Goal: Task Accomplishment & Management: Manage account settings

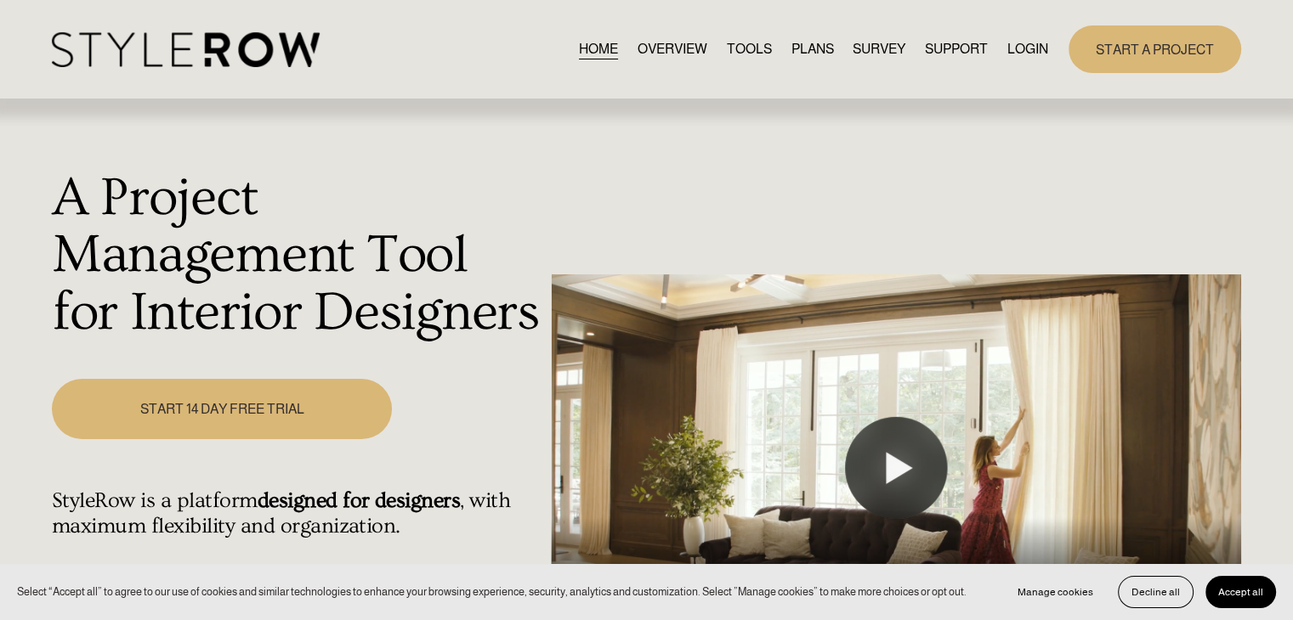
click at [1016, 48] on link "LOGIN" at bounding box center [1027, 48] width 41 height 23
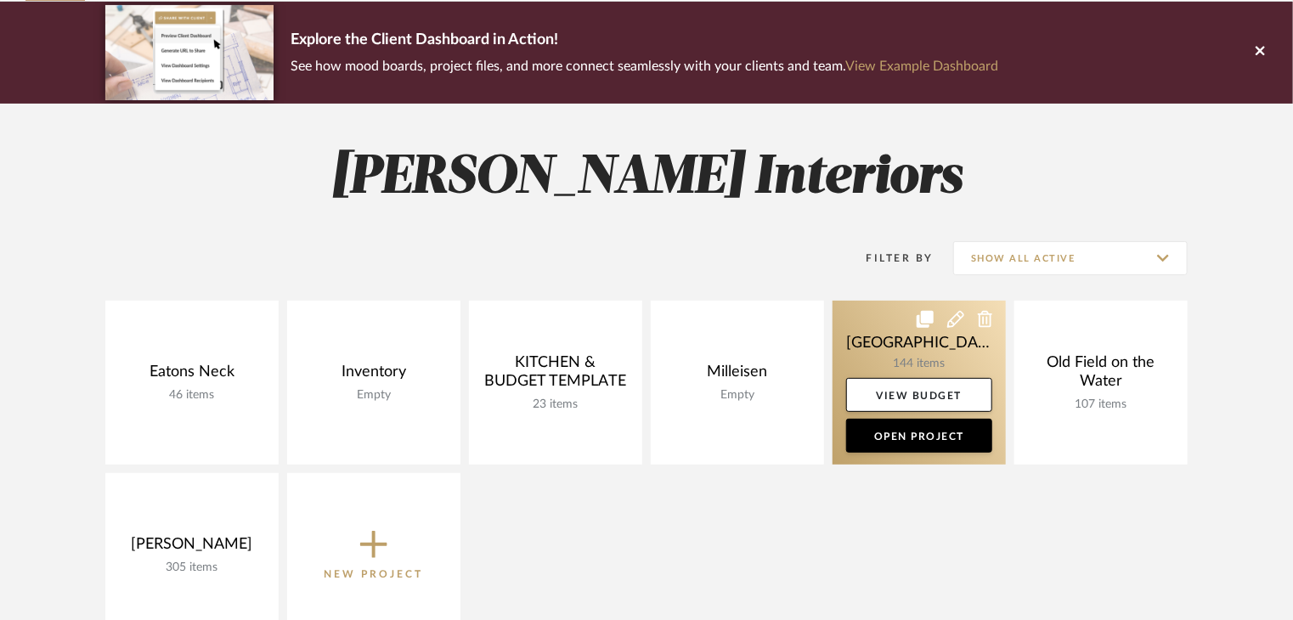
scroll to position [170, 0]
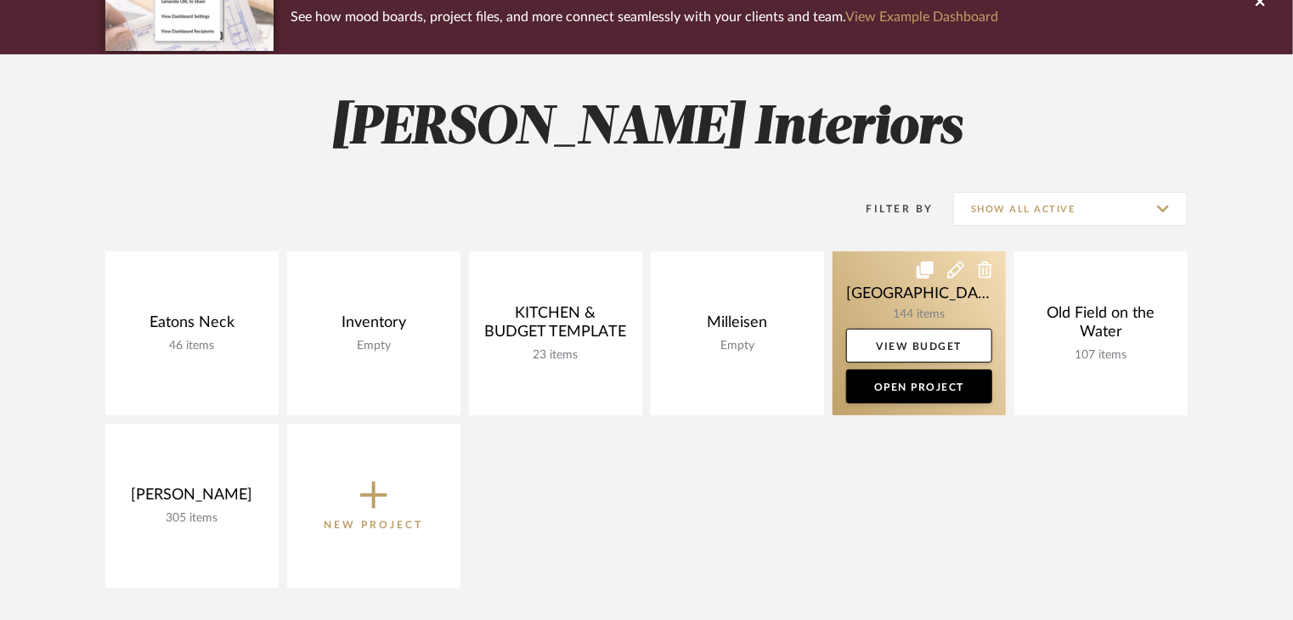
click at [947, 297] on link at bounding box center [919, 334] width 173 height 164
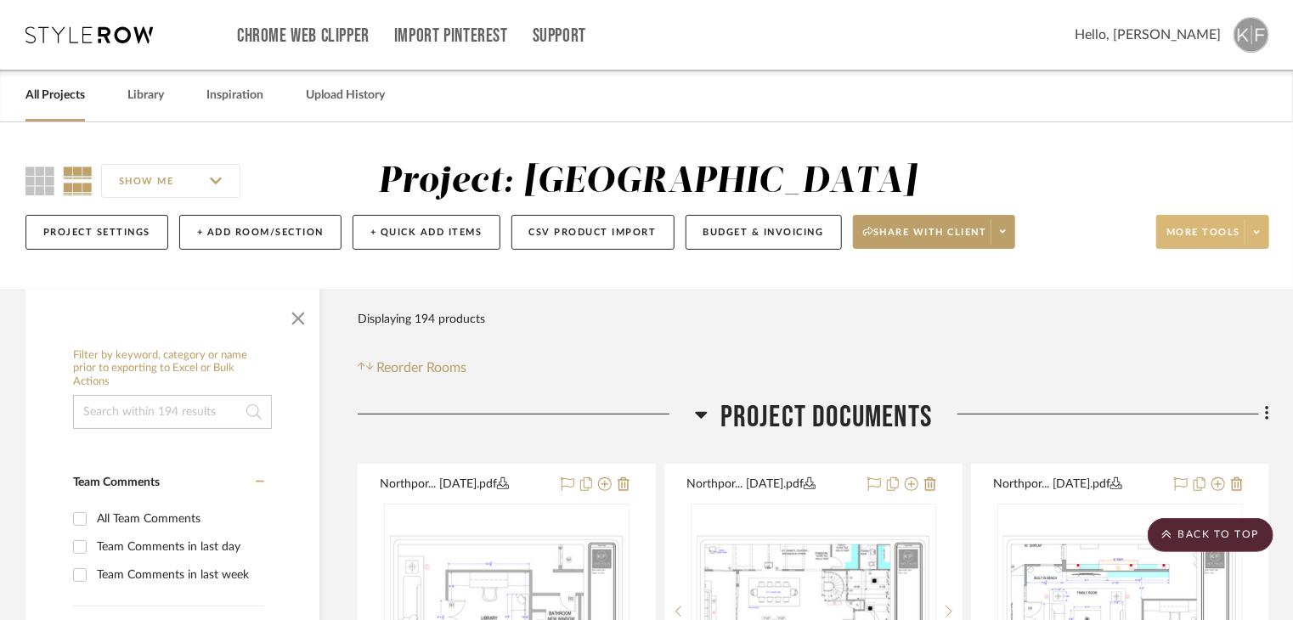
click at [1253, 232] on span at bounding box center [1257, 231] width 24 height 25
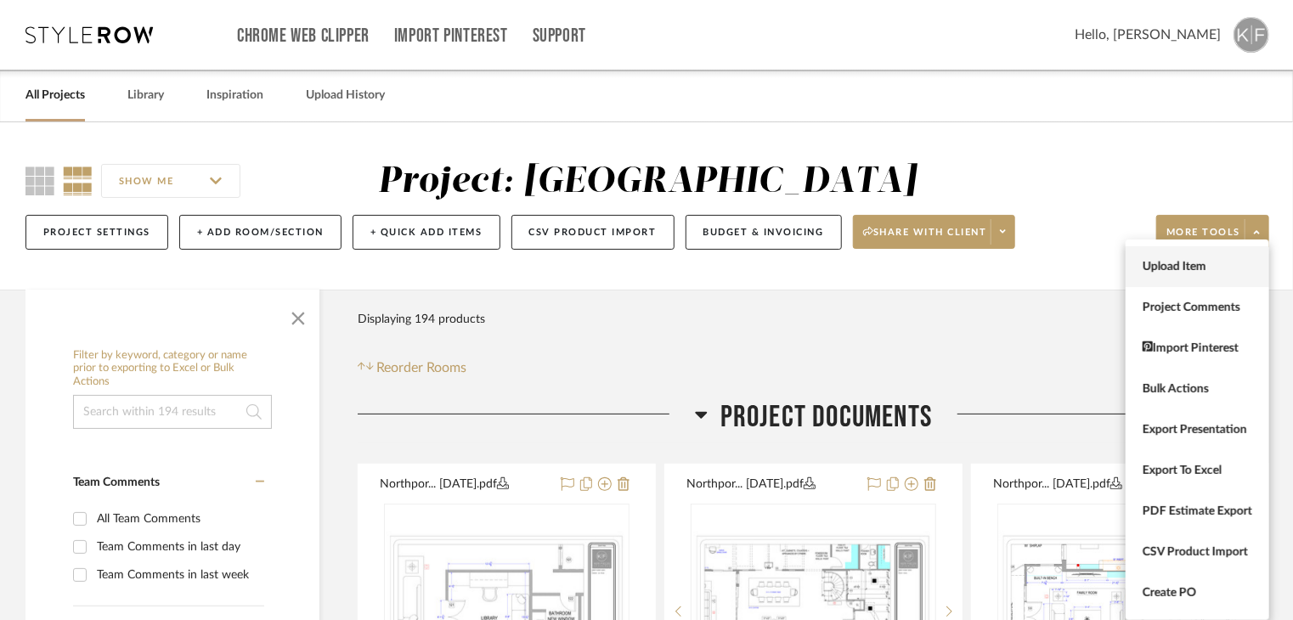
click at [1231, 271] on span "Upload Item" at bounding box center [1198, 267] width 110 height 14
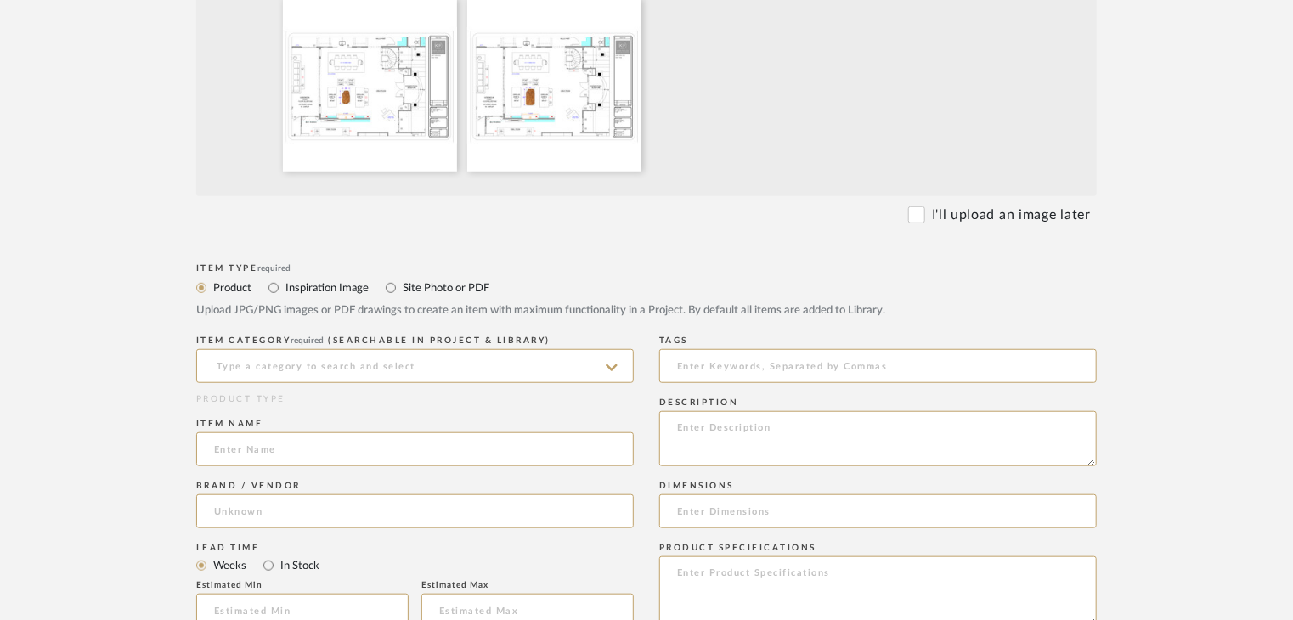
scroll to position [510, 0]
click at [381, 368] on input at bounding box center [415, 364] width 438 height 34
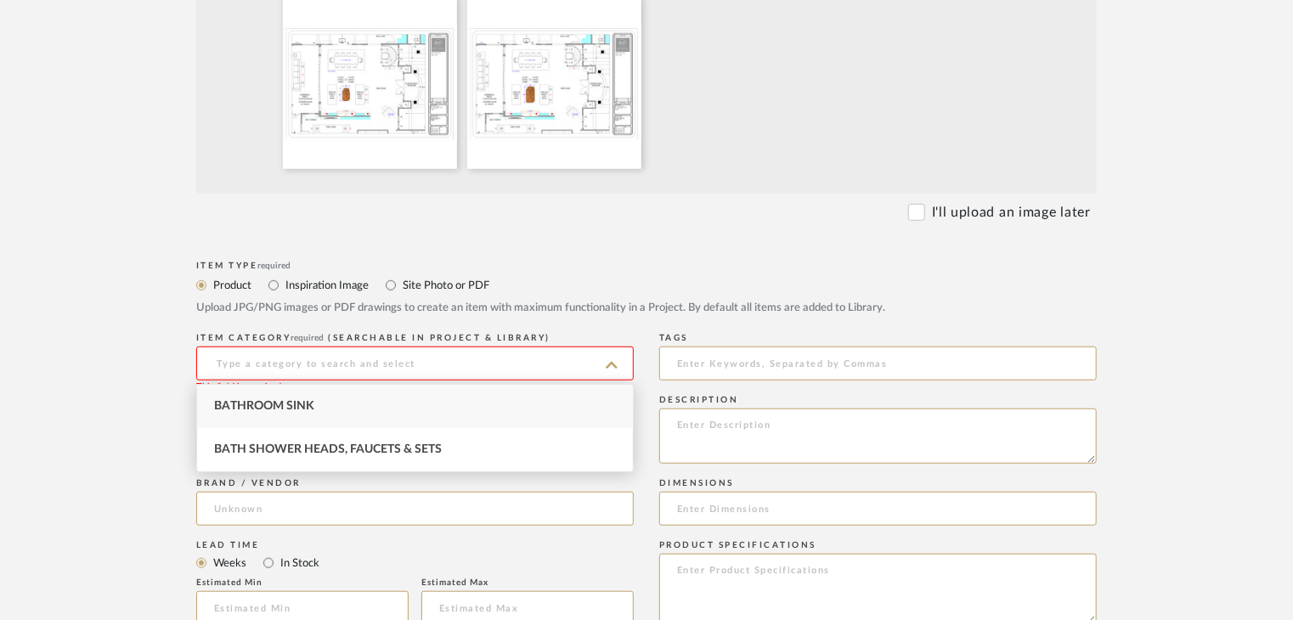
click at [423, 281] on label "Site Photo or PDF" at bounding box center [445, 285] width 88 height 19
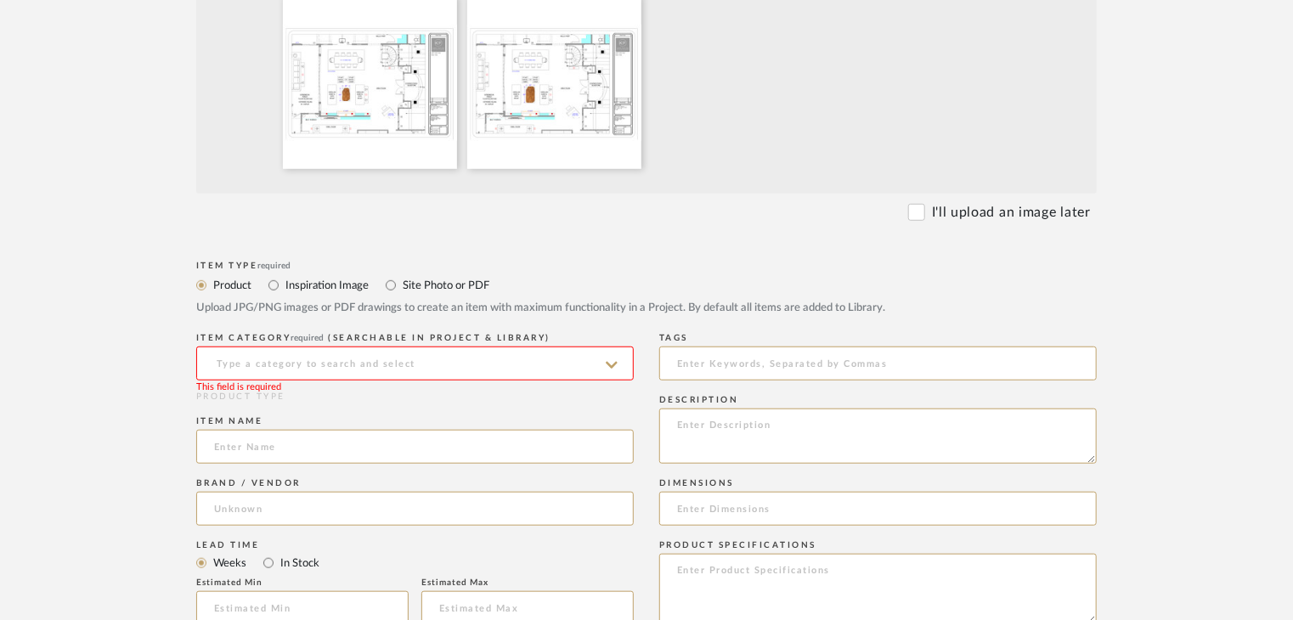
click at [420, 290] on label "Site Photo or PDF" at bounding box center [445, 285] width 88 height 19
click at [401, 290] on input "Site Photo or PDF" at bounding box center [391, 285] width 20 height 20
radio input "true"
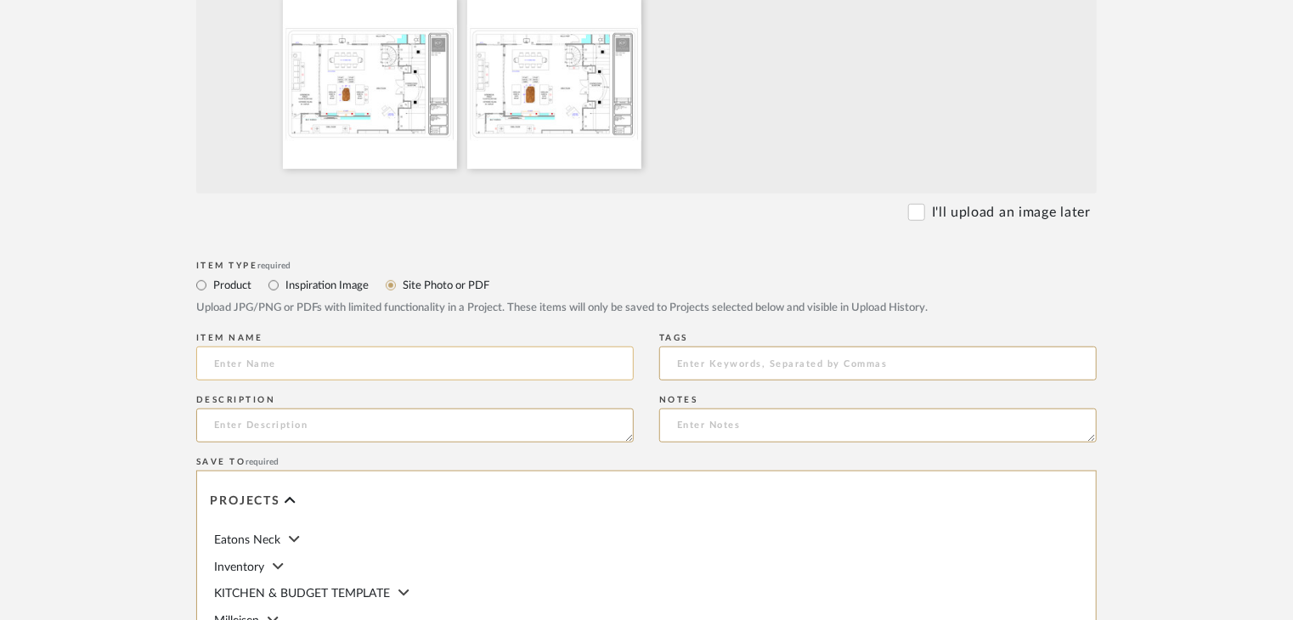
click at [360, 372] on input at bounding box center [415, 364] width 438 height 34
click at [320, 365] on input "Great Room Funriture Plans (80" & 64" Coffee Tables)" at bounding box center [415, 364] width 438 height 34
click at [303, 365] on input "Great Room Funriture Plans (80" & 64" Coffee Tables)" at bounding box center [415, 364] width 438 height 34
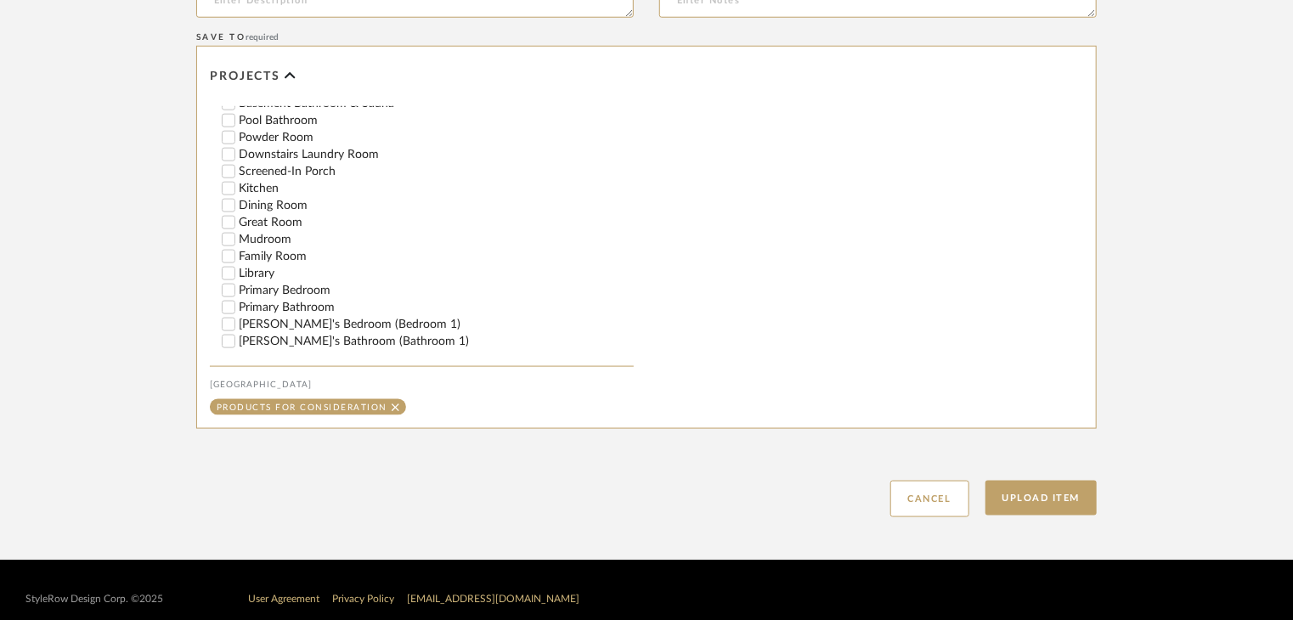
scroll to position [255, 0]
type input "Great Room Furniture Plans (80" & 64" Coffee Tables)"
click at [295, 215] on label "Great Room" at bounding box center [436, 218] width 395 height 12
click at [237, 215] on input "Great Room" at bounding box center [228, 218] width 17 height 17
checkbox input "false"
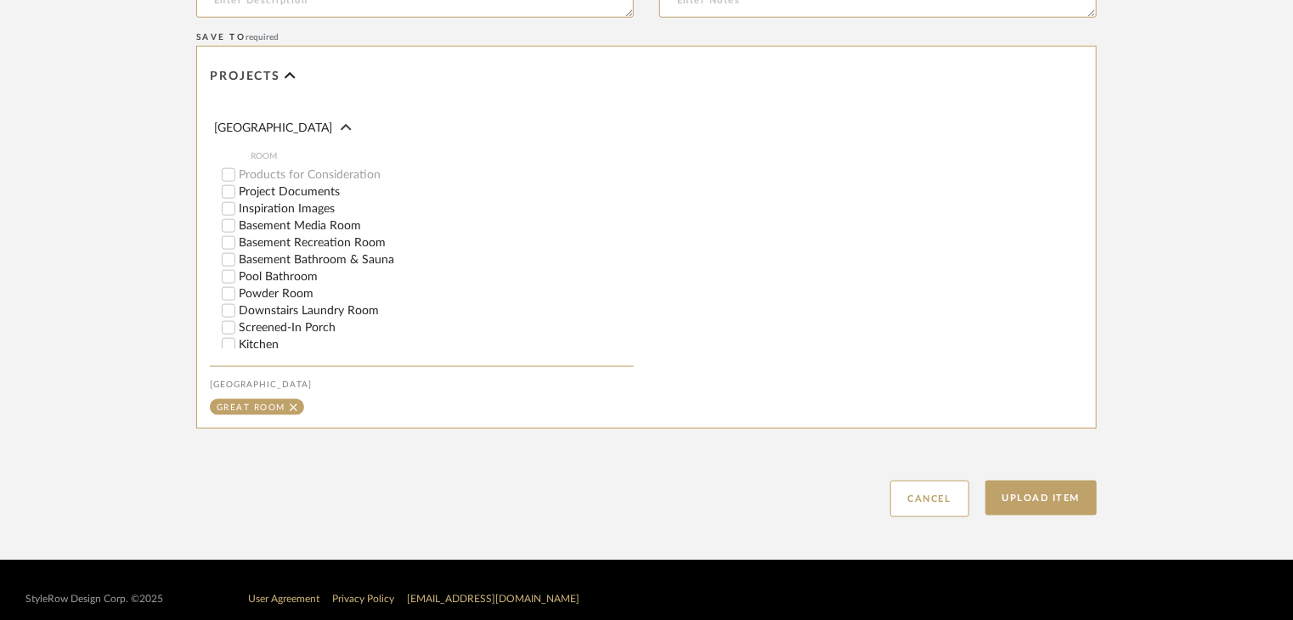
scroll to position [85, 0]
click at [286, 200] on label "Project Documents" at bounding box center [436, 201] width 395 height 12
click at [237, 200] on input "Project Documents" at bounding box center [228, 201] width 17 height 17
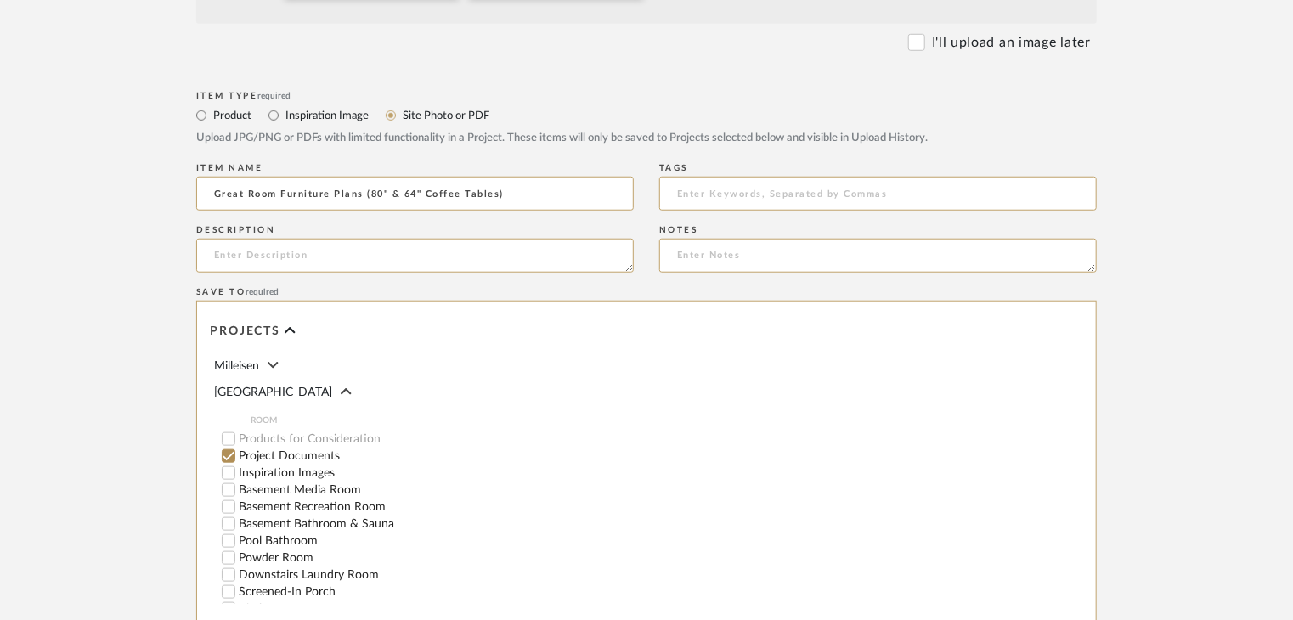
scroll to position [680, 0]
click at [557, 252] on textarea at bounding box center [415, 256] width 438 height 34
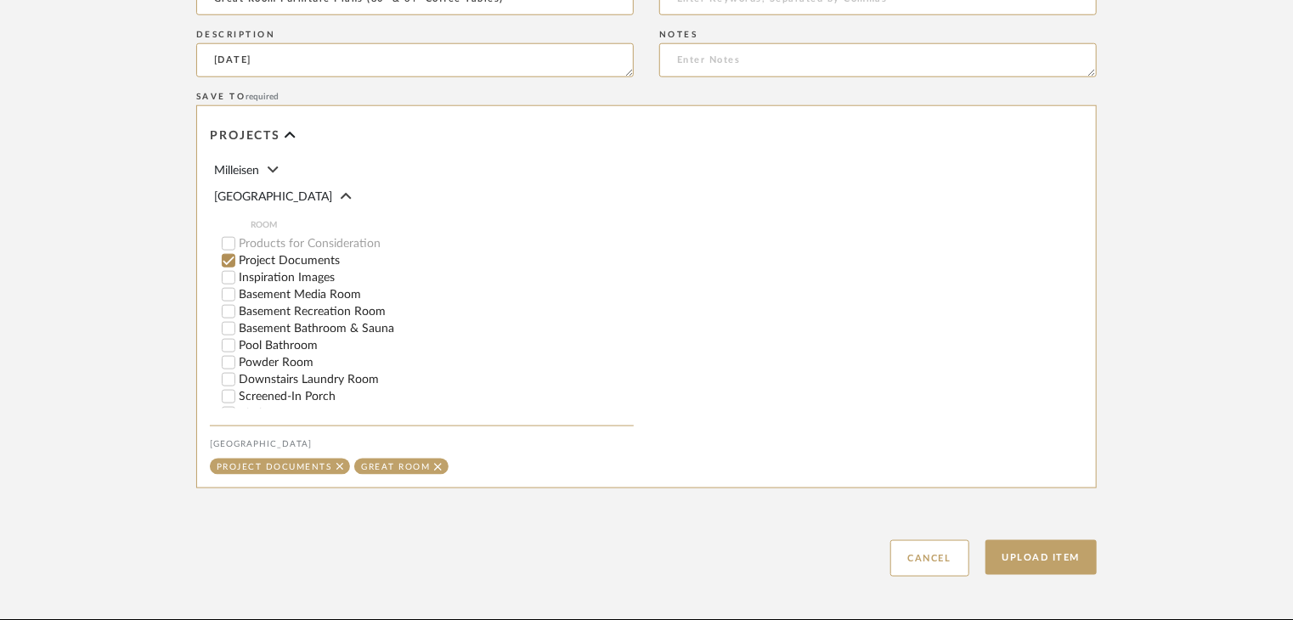
scroll to position [952, 0]
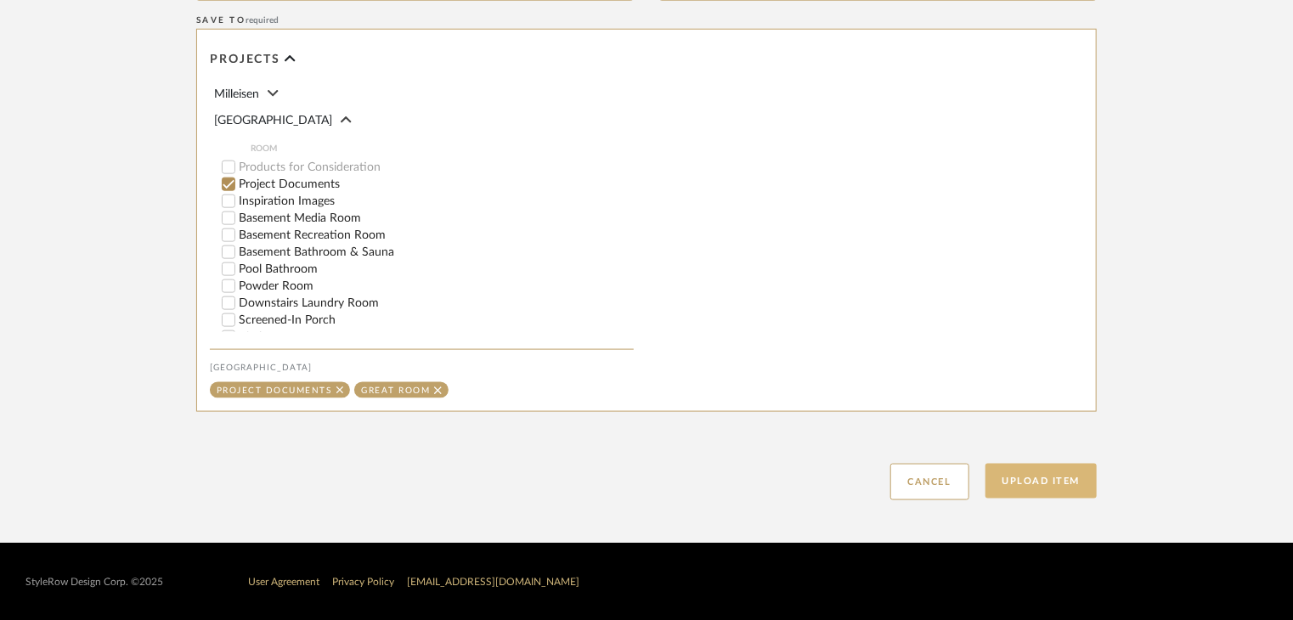
type textarea "[DATE]"
click at [1062, 485] on button "Upload Item" at bounding box center [1042, 481] width 112 height 35
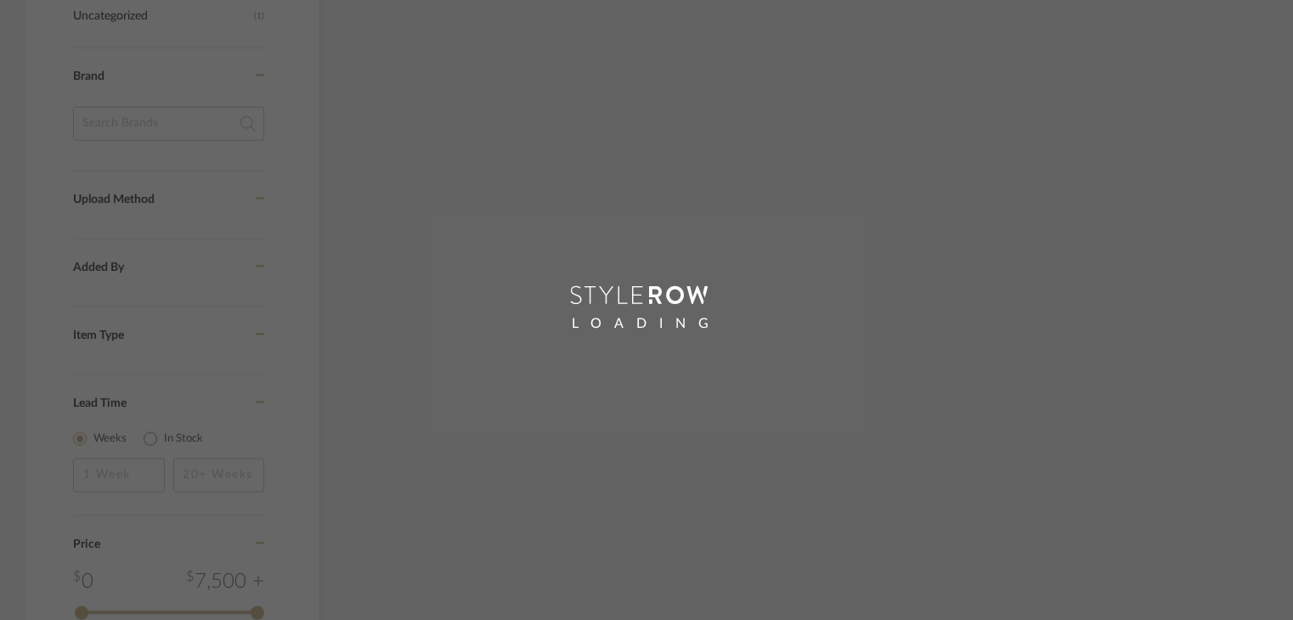
scroll to position [466, 0]
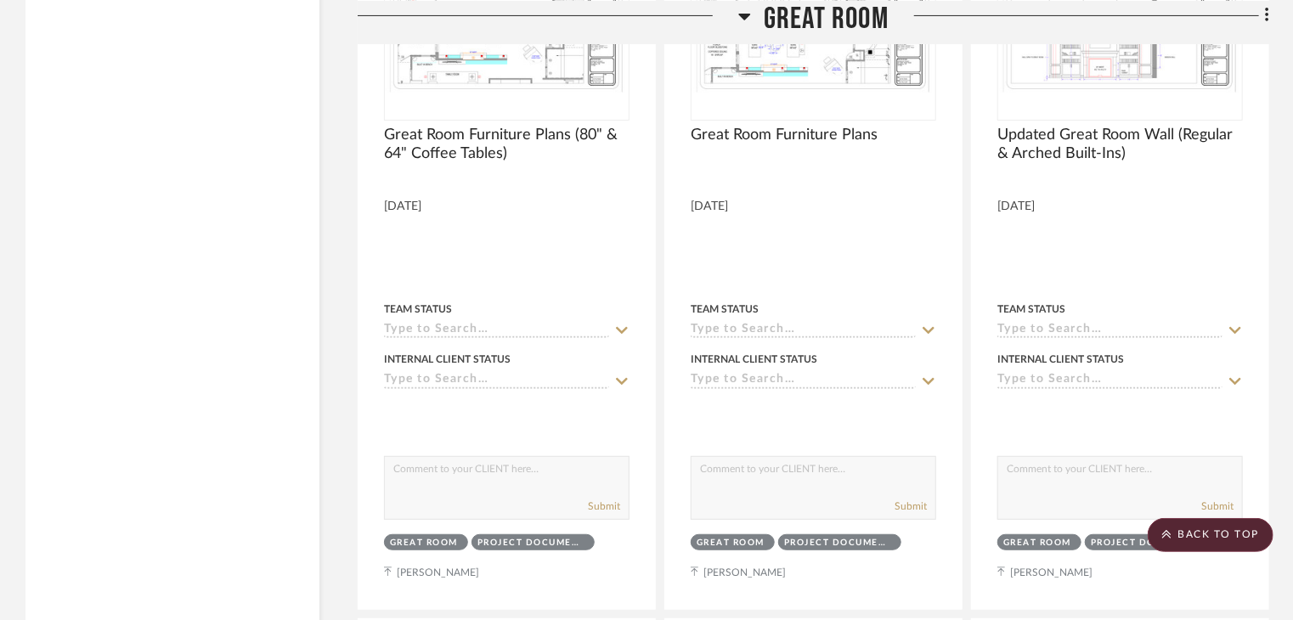
scroll to position [22595, 0]
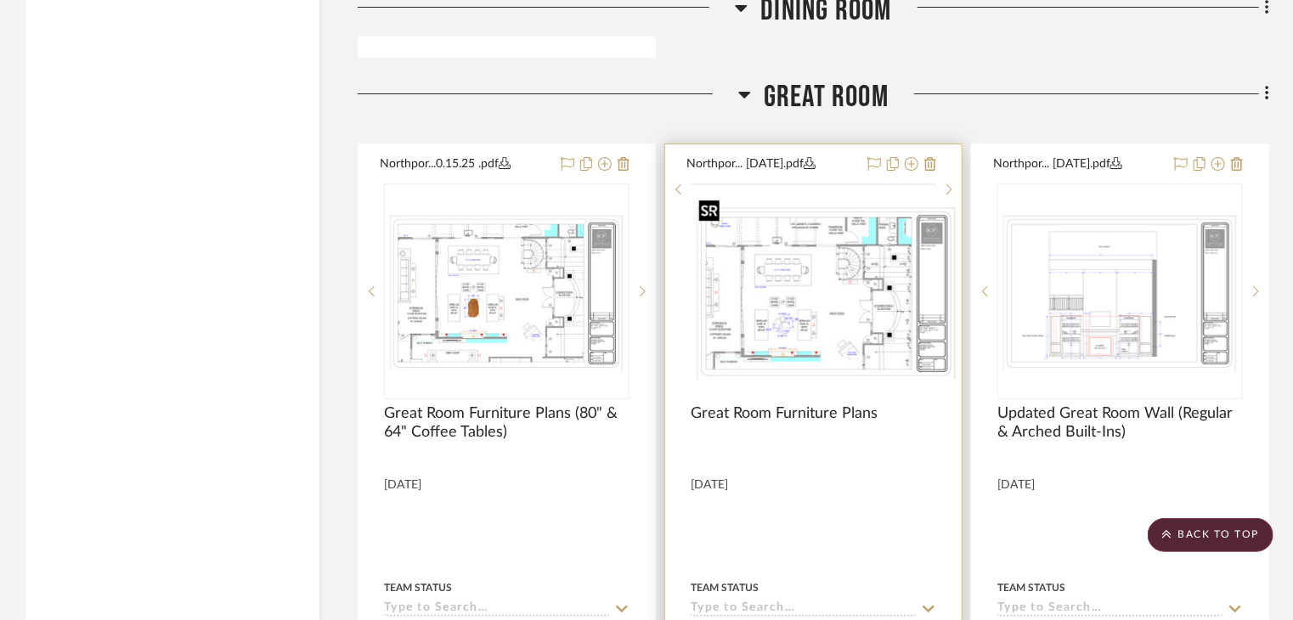
click at [0, 0] on img at bounding box center [0, 0] width 0 height 0
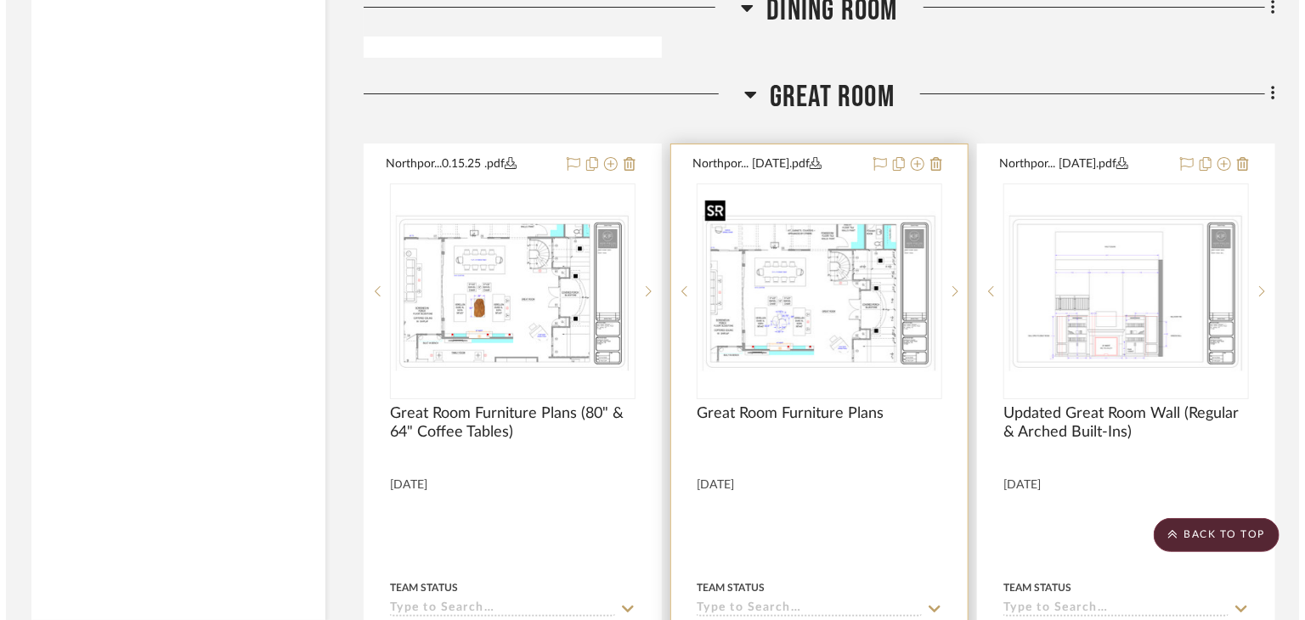
scroll to position [0, 0]
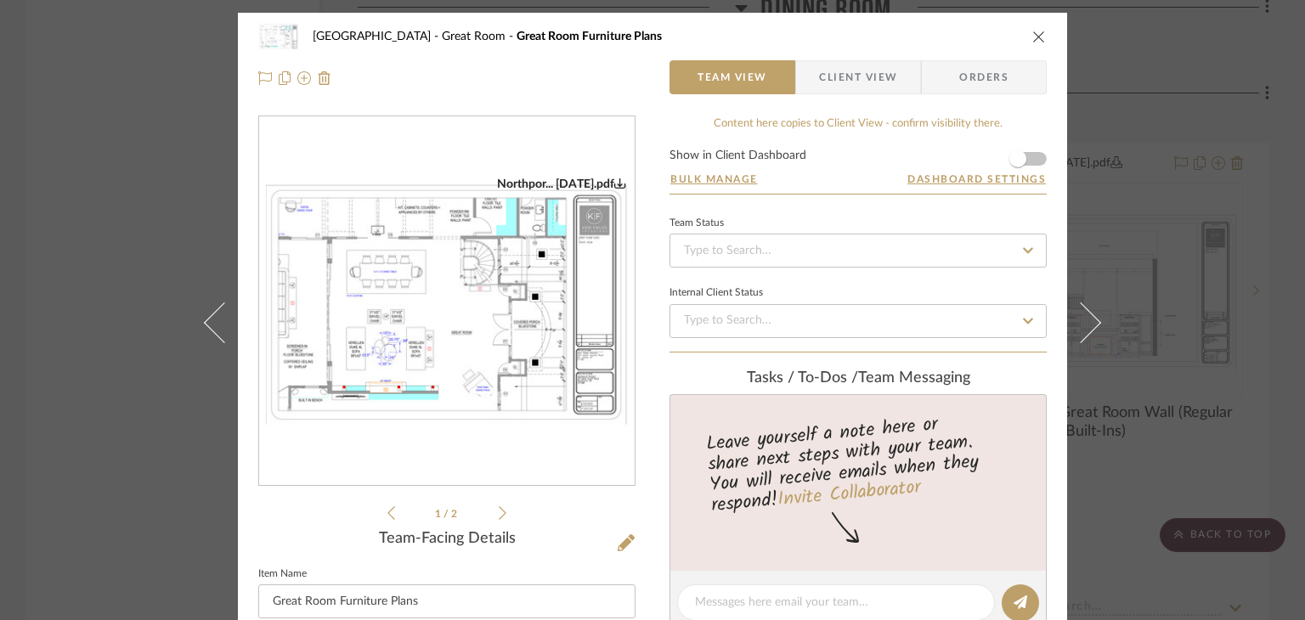
click at [492, 512] on li "1 / 2" at bounding box center [447, 513] width 104 height 20
click at [500, 514] on icon at bounding box center [503, 513] width 8 height 15
click at [80, 339] on div "Northport Great Room Great Room Furniture Plans Team View Client View Orders No…" at bounding box center [652, 310] width 1305 height 620
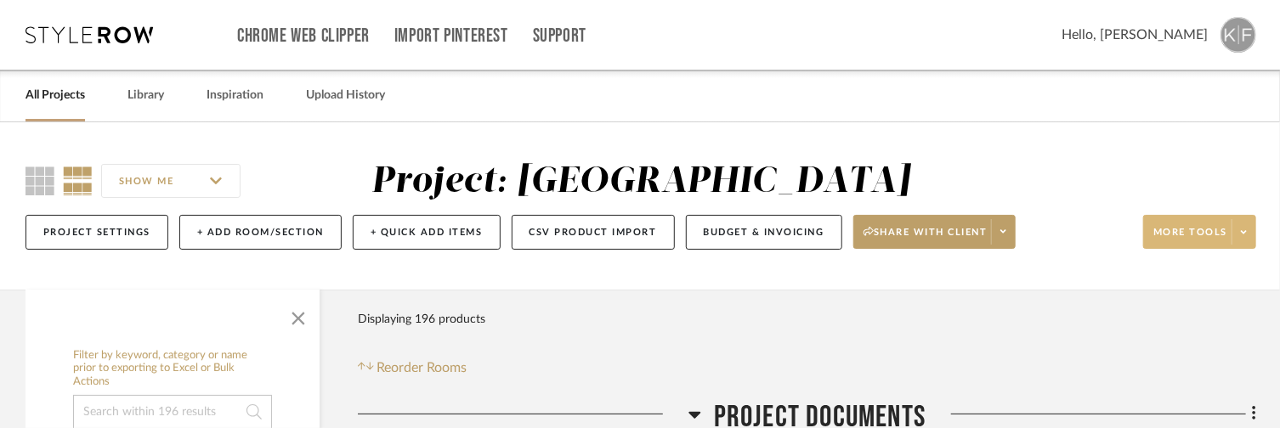
click at [1251, 246] on button "More tools" at bounding box center [1199, 232] width 113 height 34
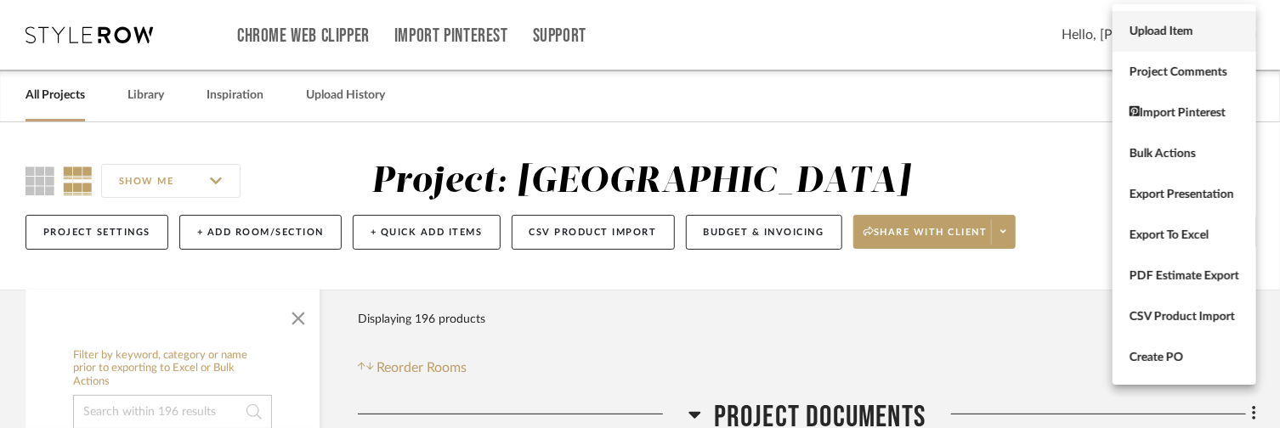
click at [1182, 37] on span "Upload Item" at bounding box center [1184, 32] width 110 height 14
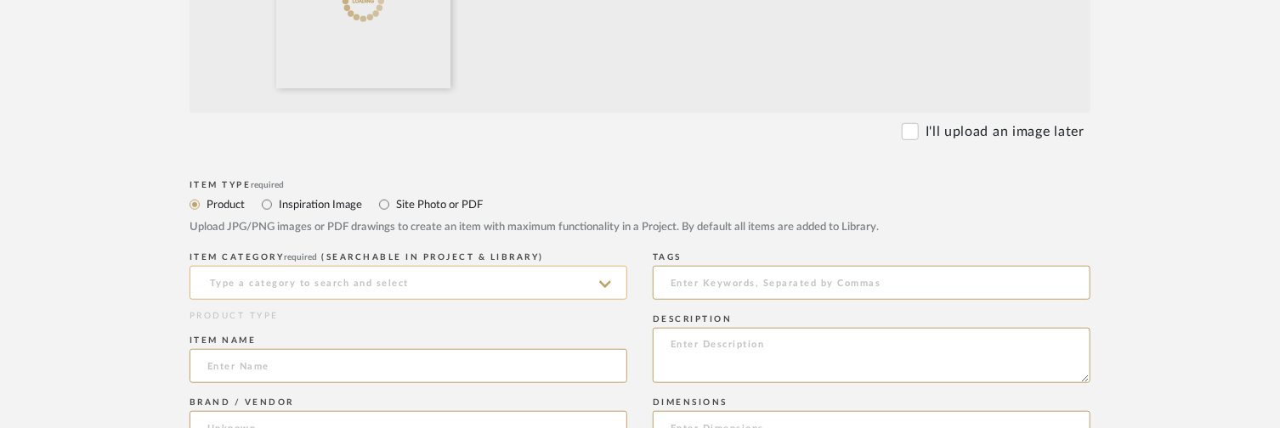
scroll to position [595, 0]
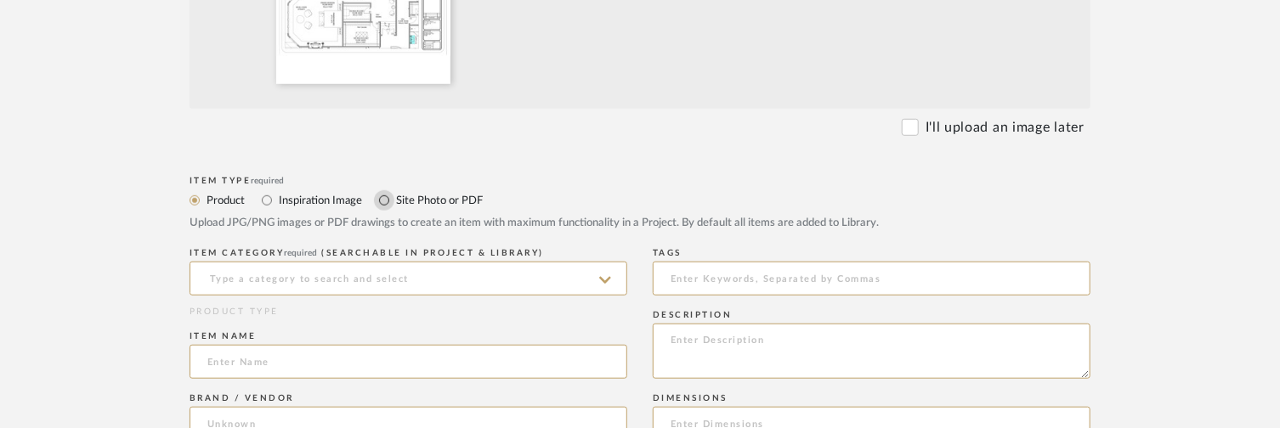
click at [392, 194] on input "Site Photo or PDF" at bounding box center [384, 200] width 20 height 20
radio input "true"
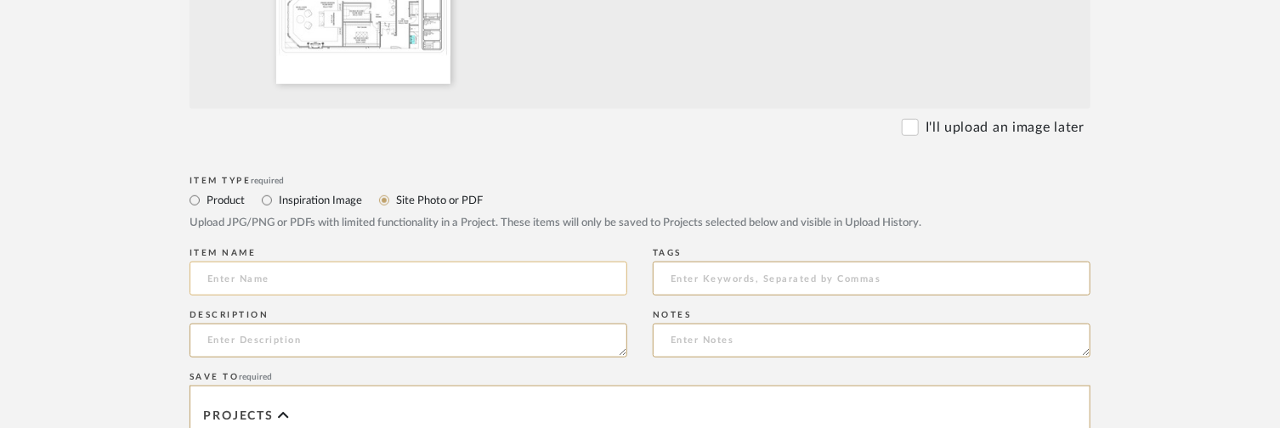
click at [410, 283] on input at bounding box center [409, 279] width 438 height 34
type input "Primary Bedroom Suite Furniture Plan"
click at [439, 344] on textarea at bounding box center [409, 341] width 438 height 34
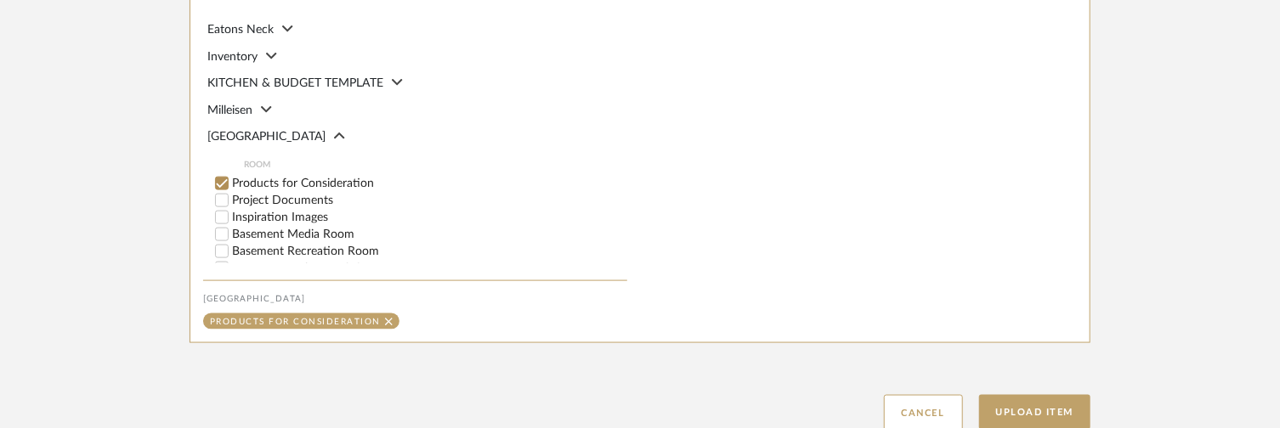
scroll to position [1020, 0]
type textarea "[DATE]"
click at [321, 194] on div "Project Documents" at bounding box center [421, 201] width 412 height 17
checkbox input "false"
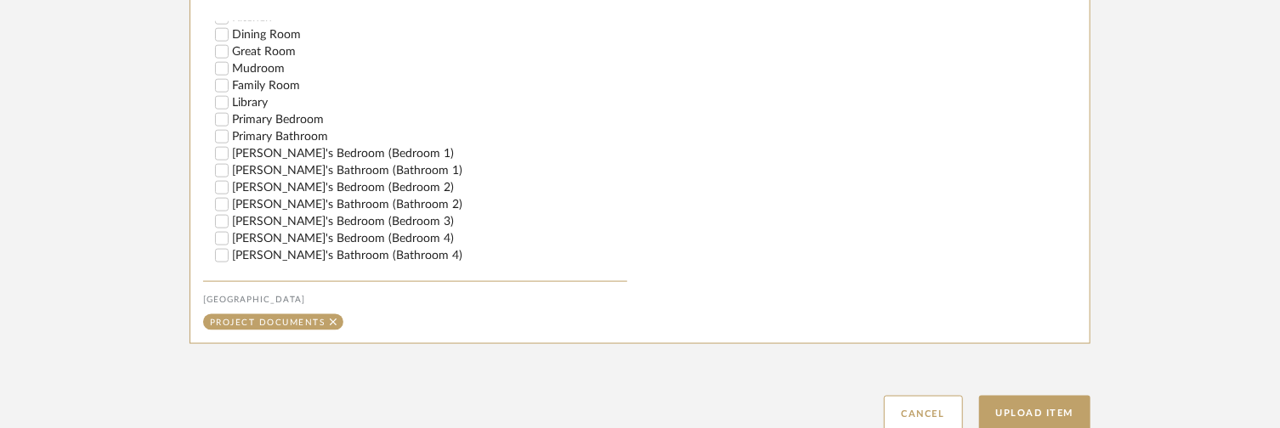
scroll to position [340, 0]
click at [309, 120] on label "Primary Bedroom" at bounding box center [429, 116] width 395 height 12
click at [230, 120] on input "Primary Bedroom" at bounding box center [221, 116] width 17 height 17
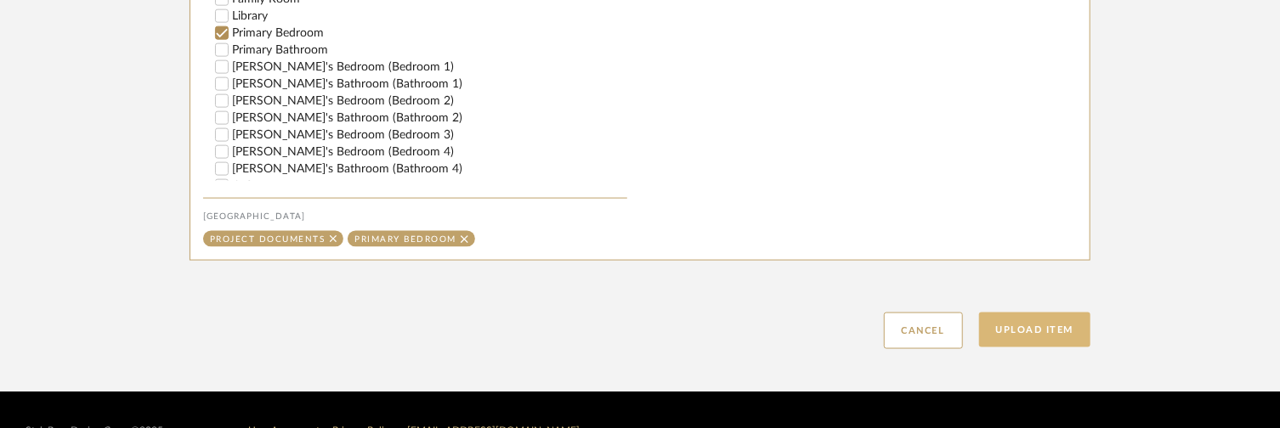
scroll to position [1105, 0]
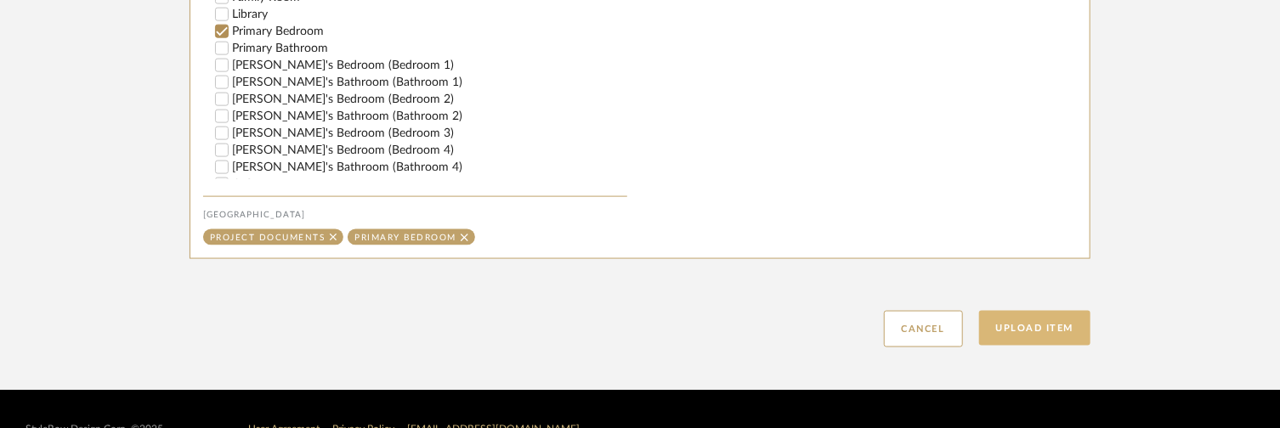
click at [1078, 337] on button "Upload Item" at bounding box center [1035, 328] width 112 height 35
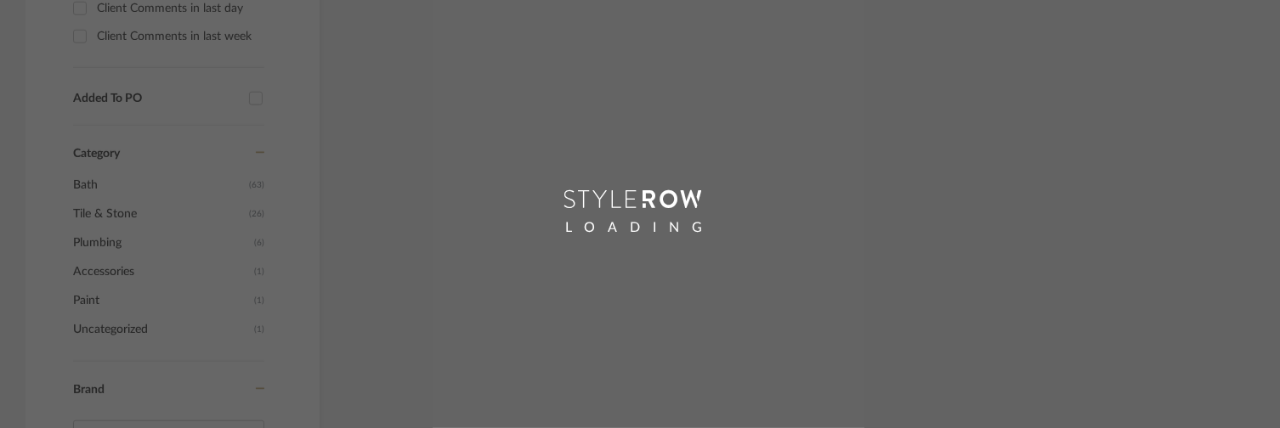
scroll to position [537, 0]
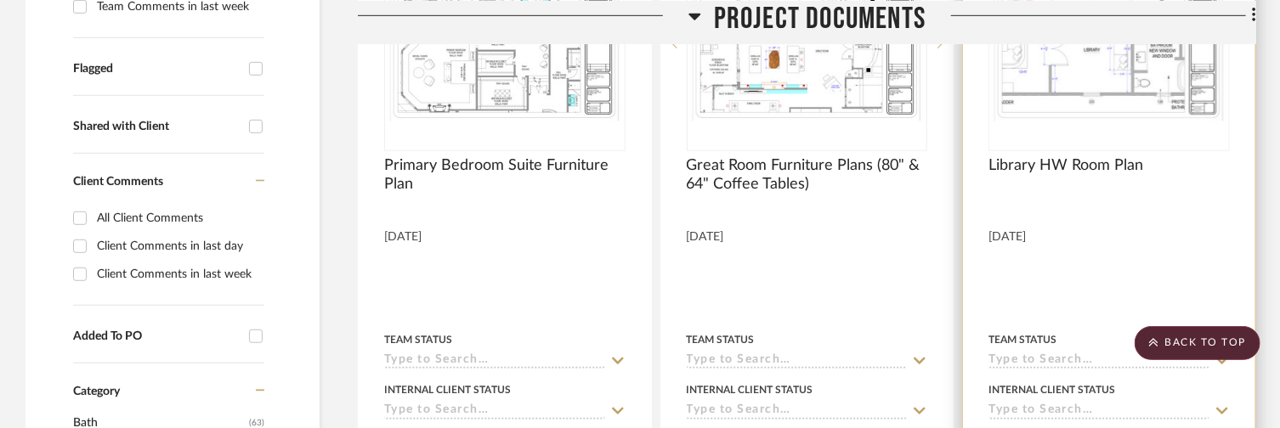
scroll to position [484, 0]
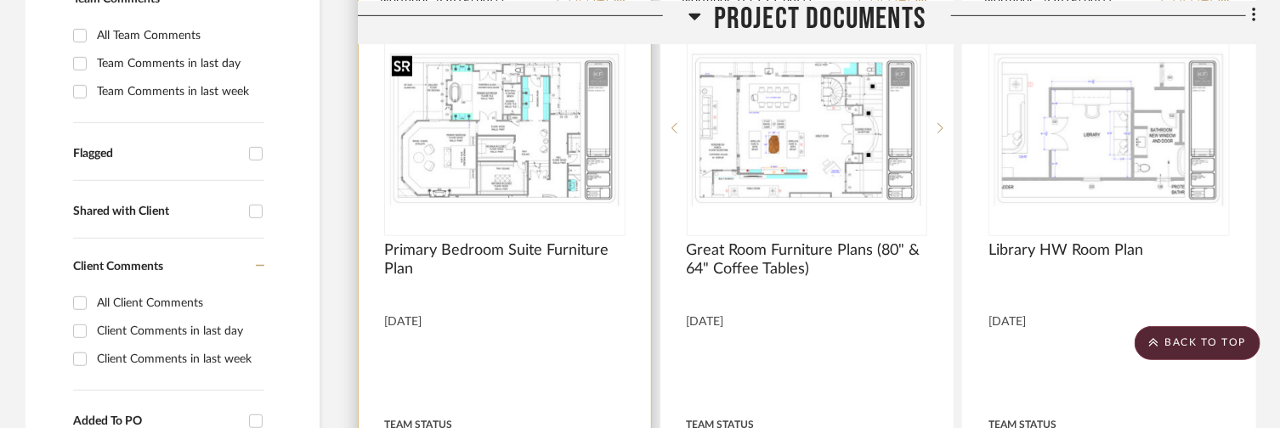
click at [0, 0] on img at bounding box center [0, 0] width 0 height 0
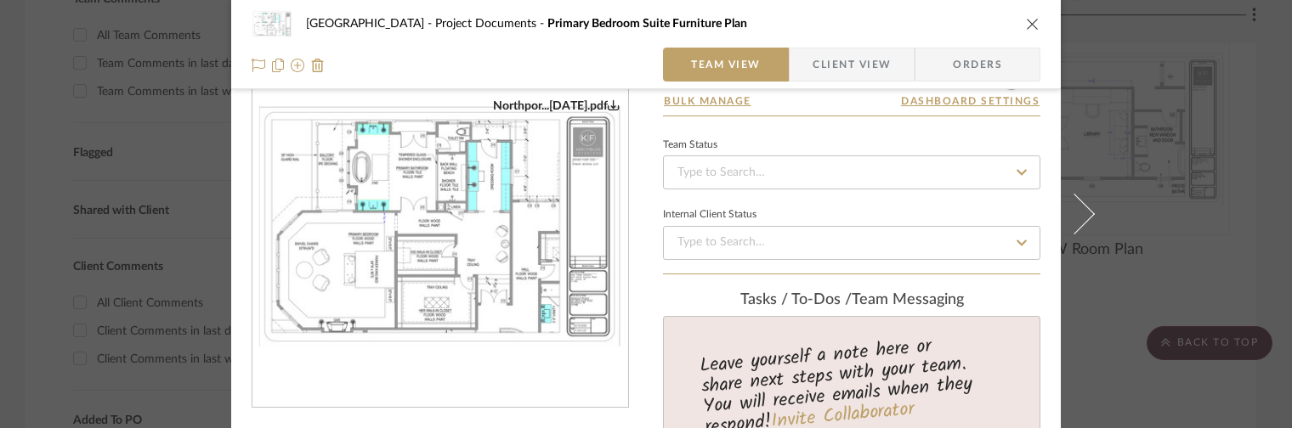
scroll to position [85, 0]
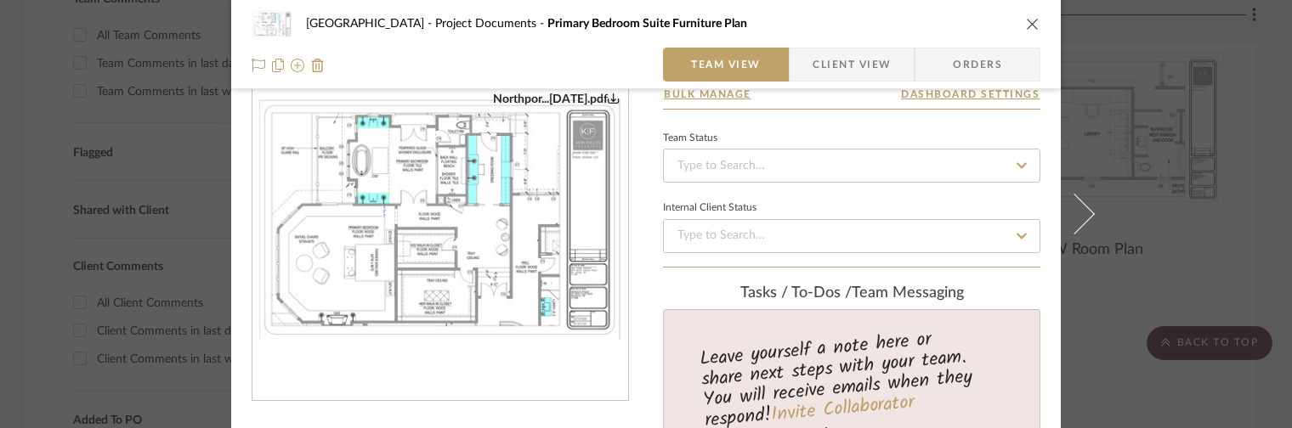
click at [451, 263] on img "0" at bounding box center [440, 217] width 376 height 251
click at [1142, 93] on div "Northport Project Documents Primary Bedroom Suite Furniture Plan Team View Clie…" at bounding box center [646, 214] width 1292 height 428
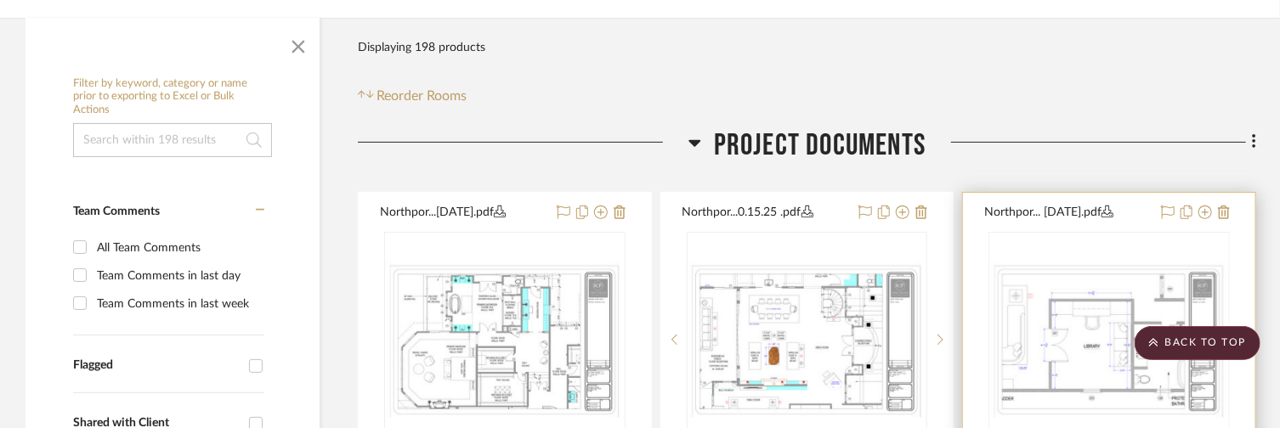
scroll to position [0, 0]
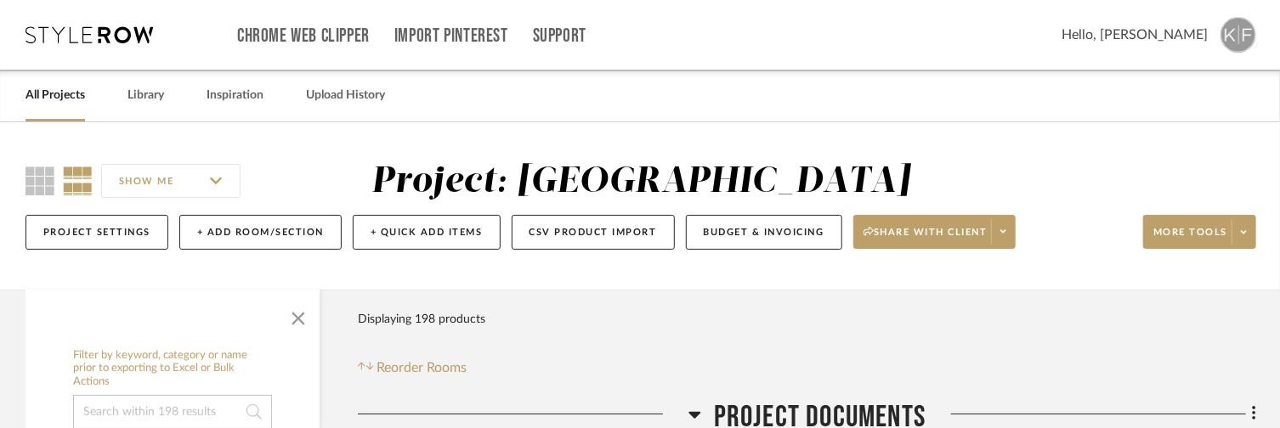
click at [1258, 233] on div "SHOW ME Project: Northport Project Settings + Add Room/Section + Quick Add Item…" at bounding box center [640, 211] width 1280 height 100
click at [1250, 242] on span at bounding box center [1243, 231] width 24 height 25
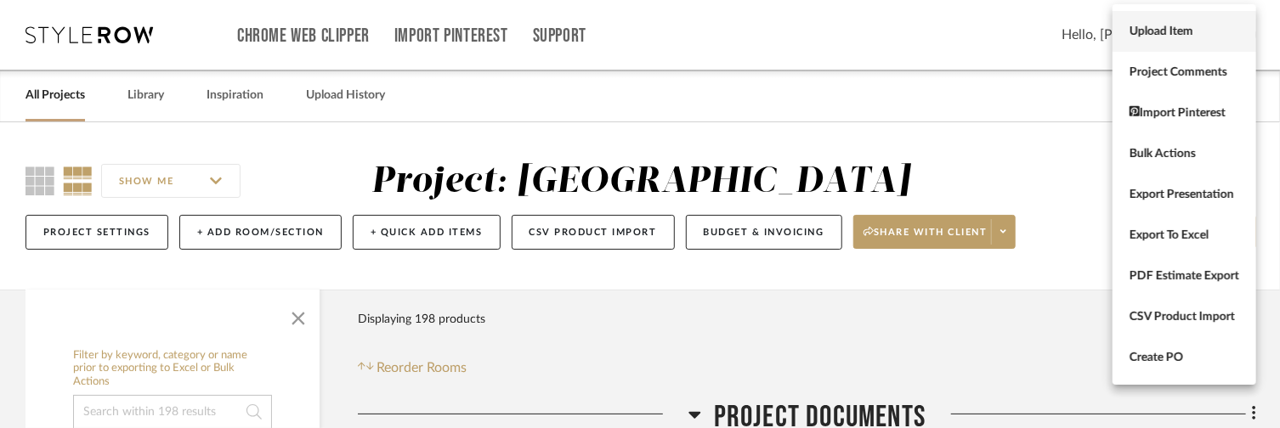
click at [1186, 41] on button "Upload Item" at bounding box center [1184, 31] width 144 height 41
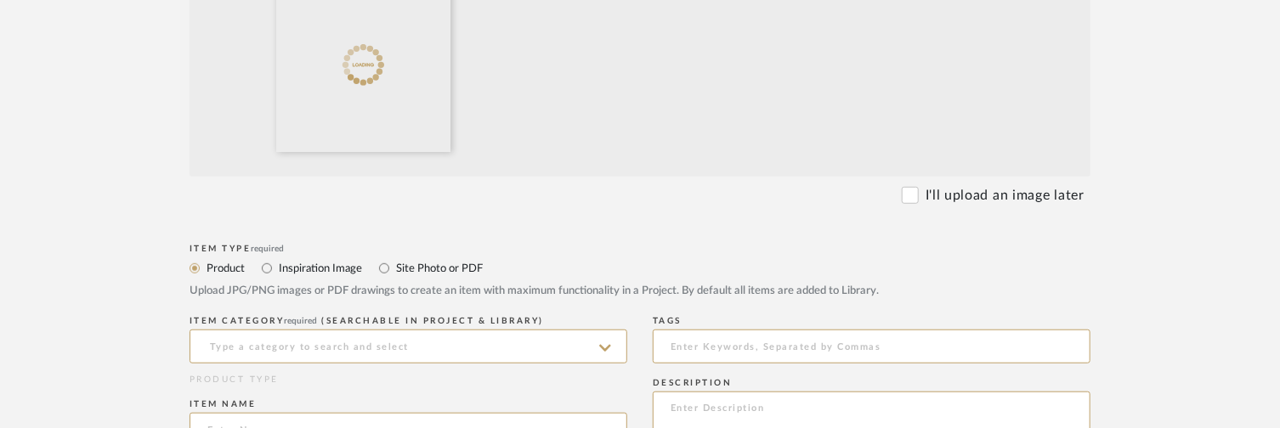
scroll to position [595, 0]
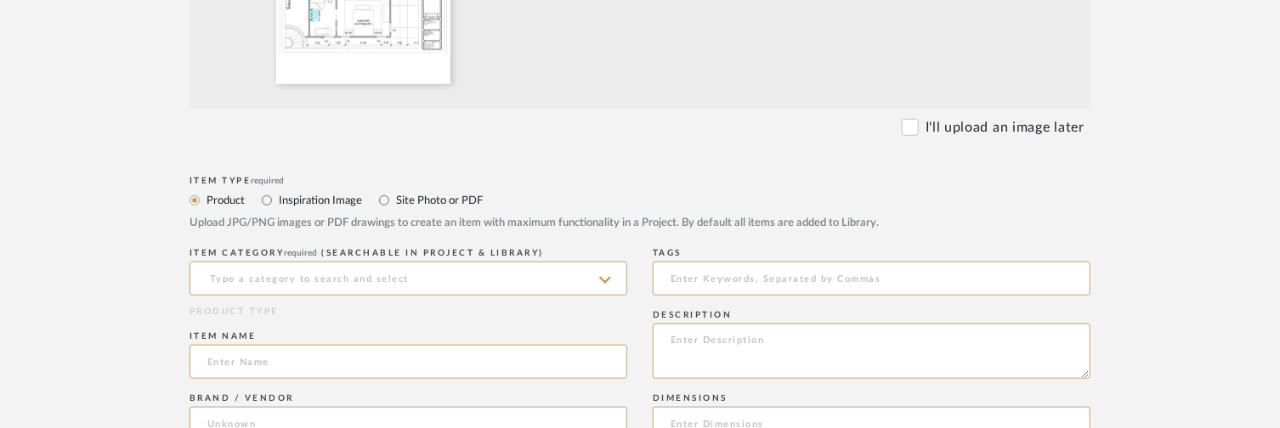
click at [462, 215] on div "Upload JPG/PNG images or PDF drawings to create an item with maximum functional…" at bounding box center [640, 223] width 901 height 17
click at [457, 204] on label "Site Photo or PDF" at bounding box center [438, 200] width 88 height 19
click at [394, 204] on input "Site Photo or PDF" at bounding box center [384, 200] width 20 height 20
radio input "true"
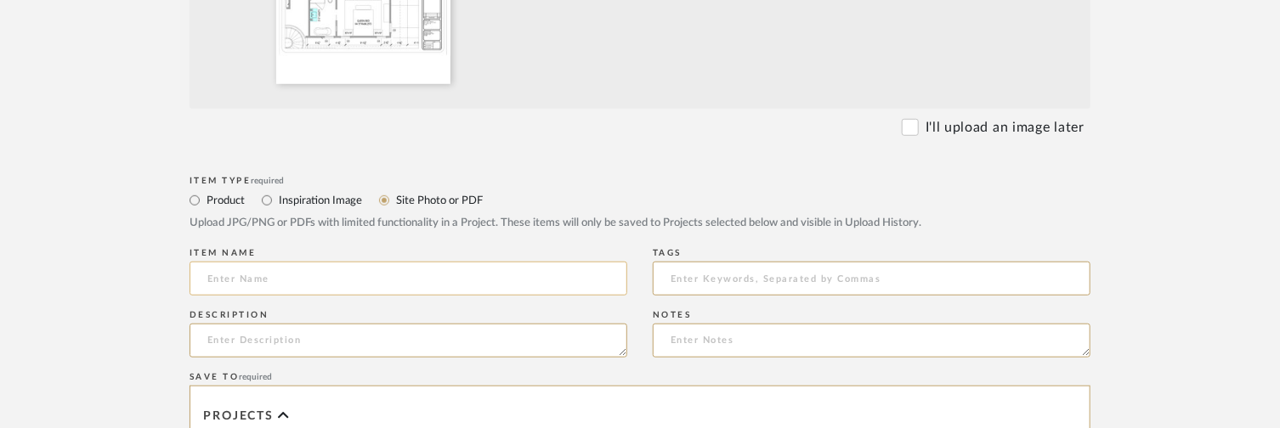
click at [484, 269] on input at bounding box center [409, 279] width 438 height 34
type input "[PERSON_NAME]'s Bedroom (4) Furniture Plan"
click at [484, 333] on textarea at bounding box center [409, 341] width 438 height 34
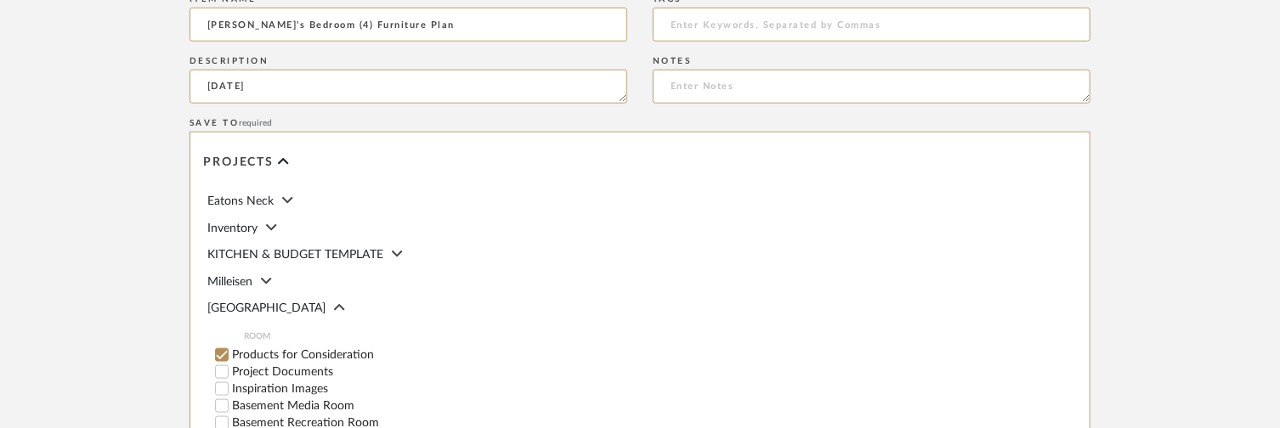
scroll to position [935, 0]
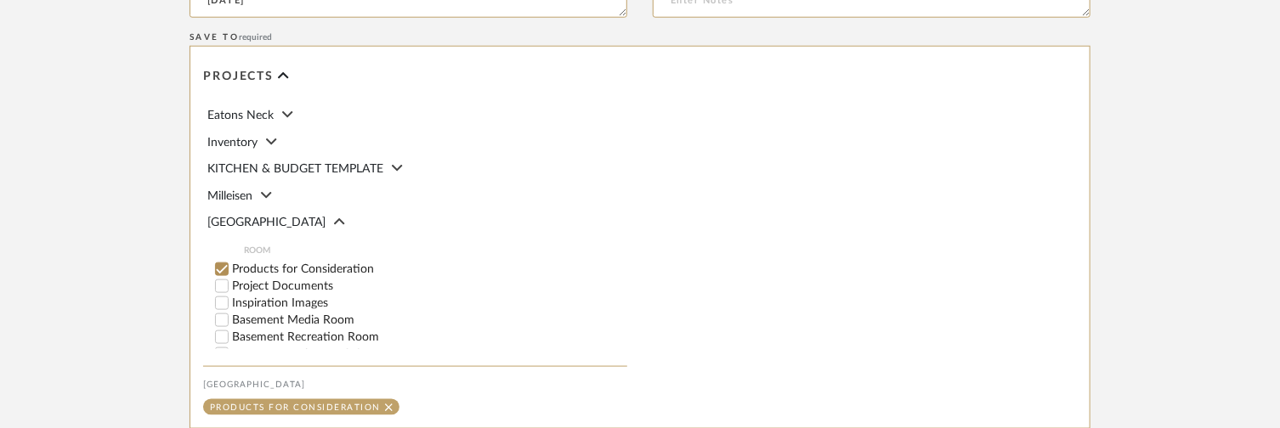
type textarea "[DATE]"
click at [314, 286] on label "Project Documents" at bounding box center [429, 286] width 395 height 12
click at [230, 286] on input "Project Documents" at bounding box center [221, 286] width 17 height 17
checkbox input "false"
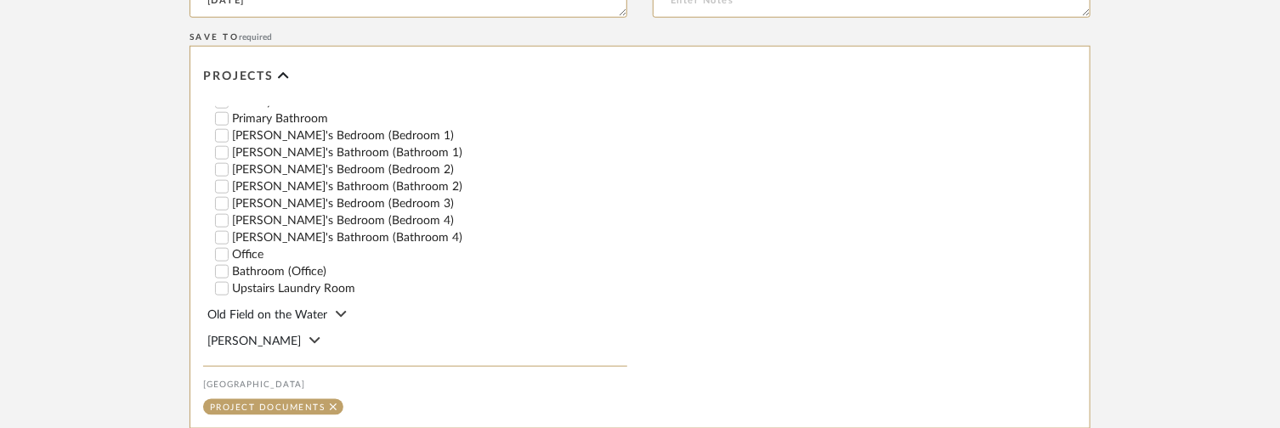
scroll to position [440, 0]
click at [316, 220] on label "[PERSON_NAME]'s Bedroom (Bedroom 4)" at bounding box center [429, 220] width 395 height 12
click at [230, 220] on input "[PERSON_NAME]'s Bedroom (Bedroom 4)" at bounding box center [221, 220] width 17 height 17
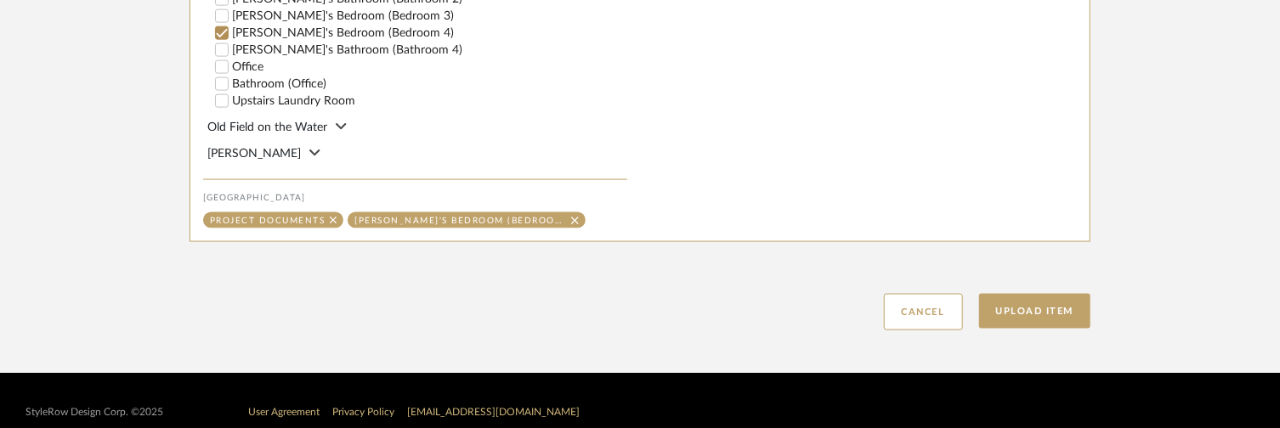
scroll to position [1144, 0]
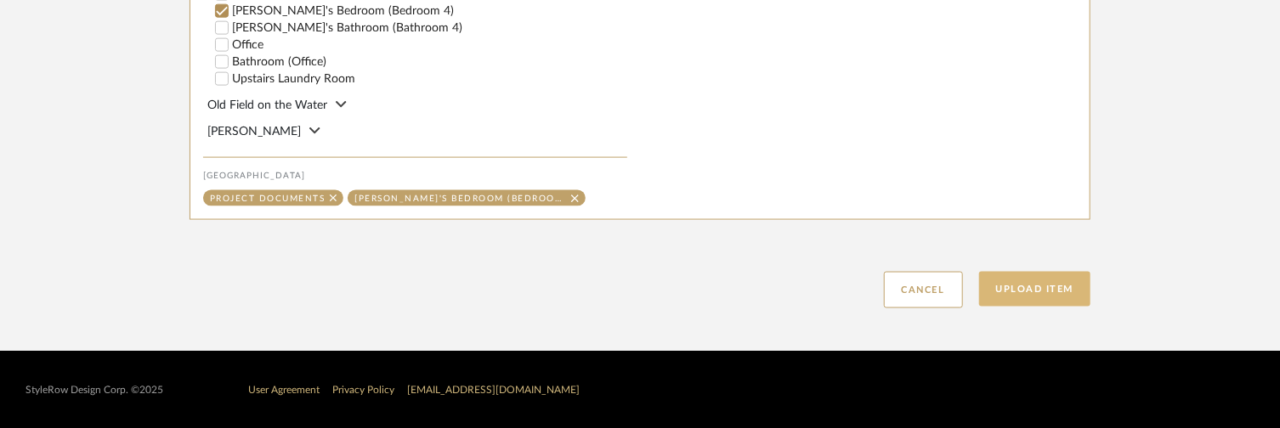
click at [1064, 276] on button "Upload Item" at bounding box center [1035, 289] width 112 height 35
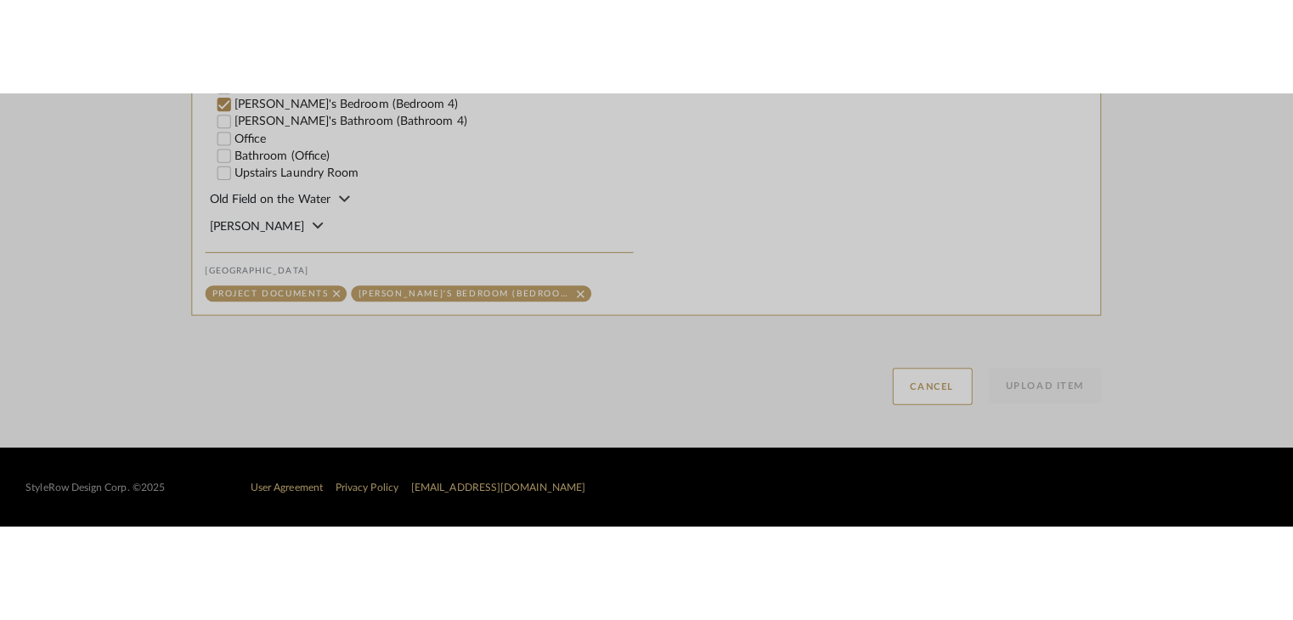
scroll to position [952, 0]
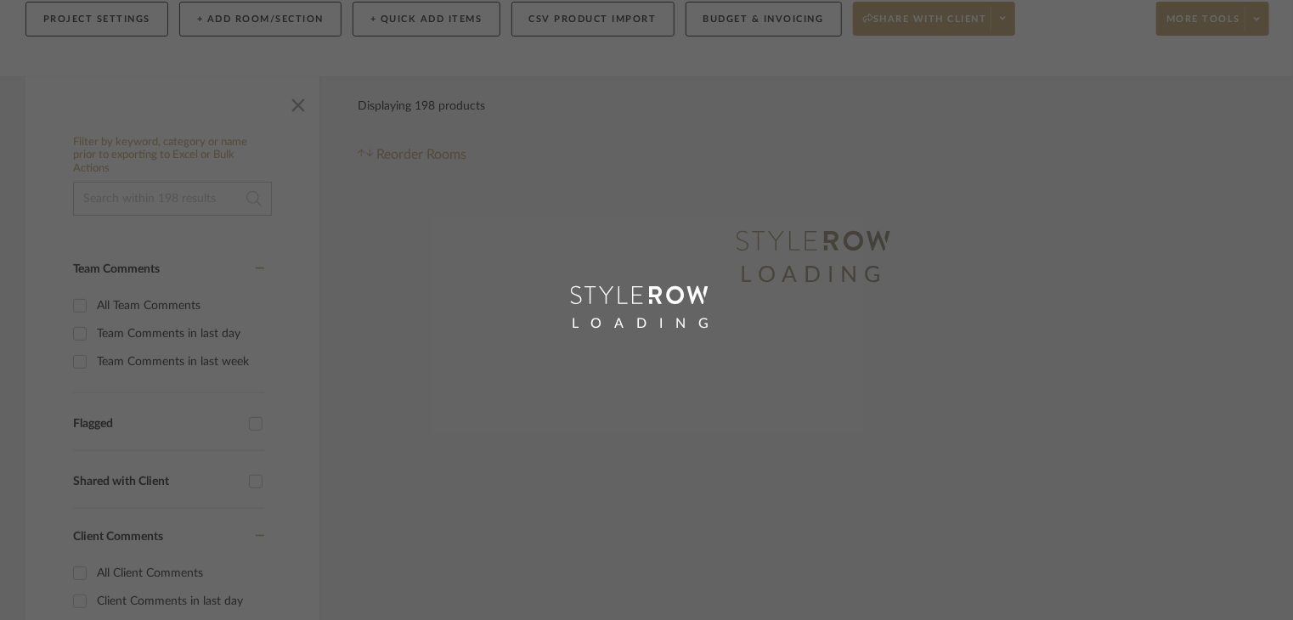
scroll to position [148, 0]
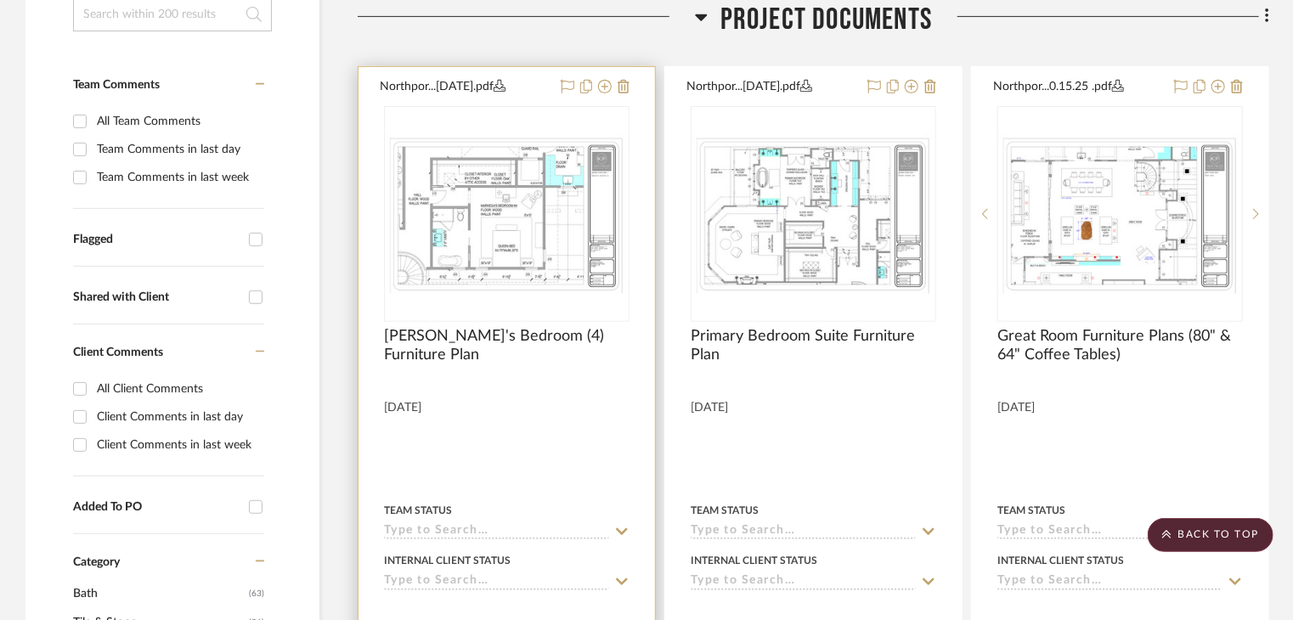
scroll to position [399, 0]
click at [0, 0] on img at bounding box center [0, 0] width 0 height 0
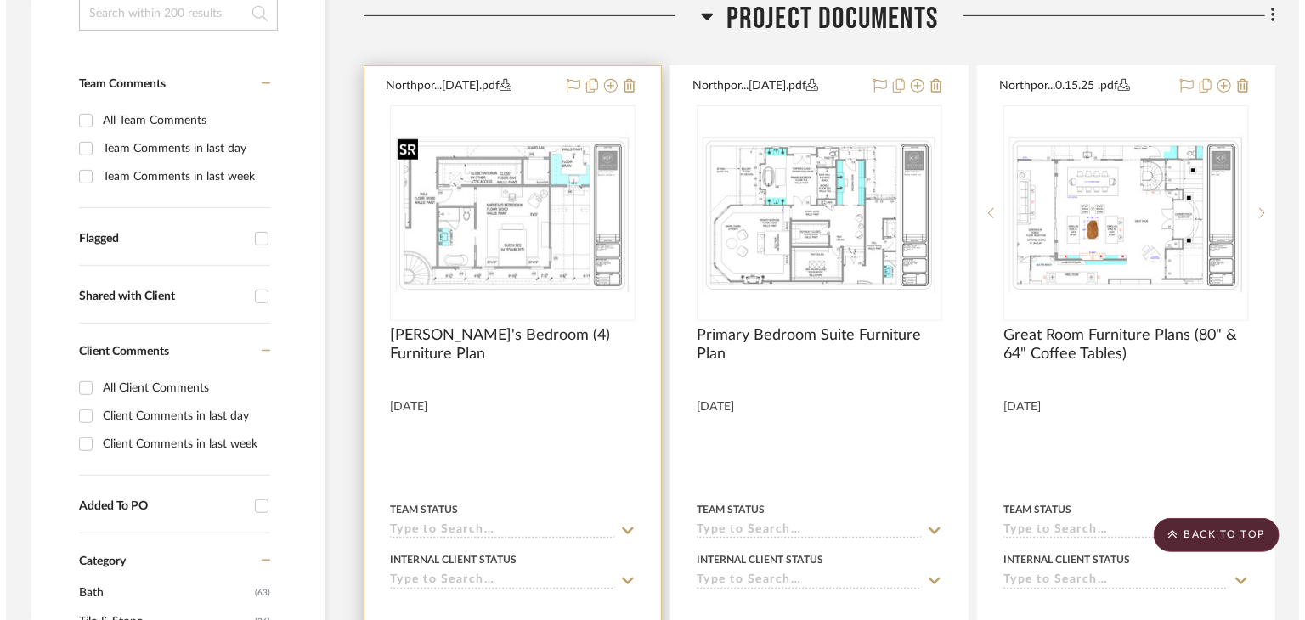
scroll to position [0, 0]
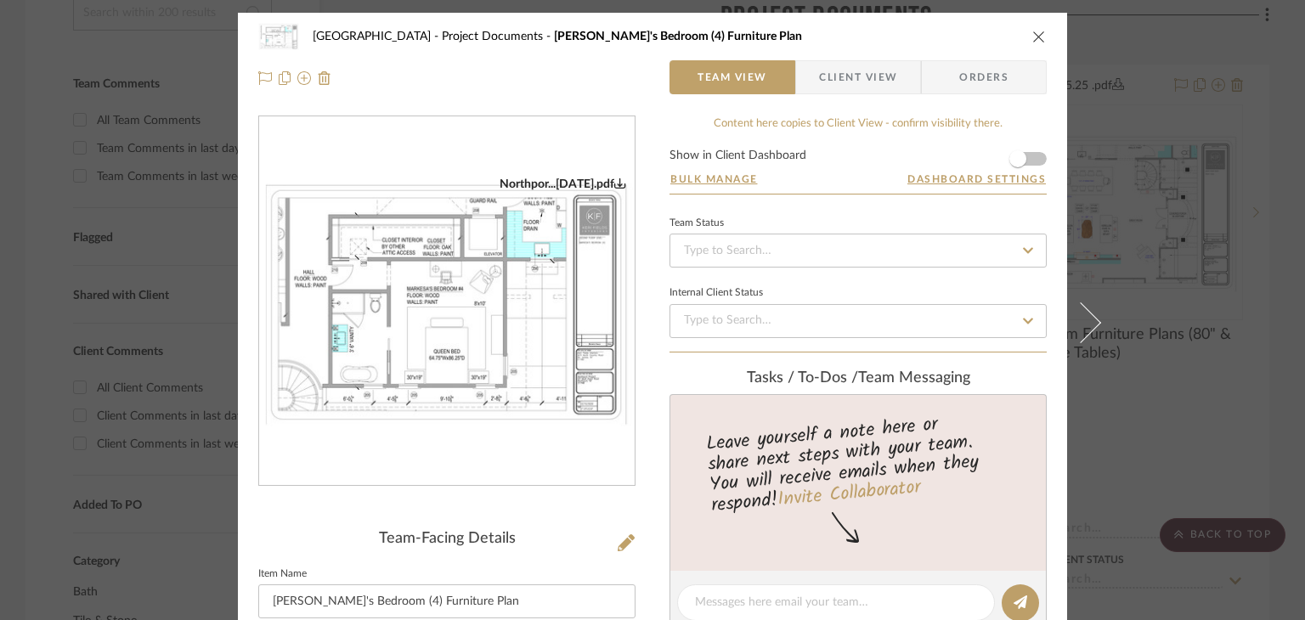
click at [450, 379] on img "0" at bounding box center [447, 302] width 376 height 251
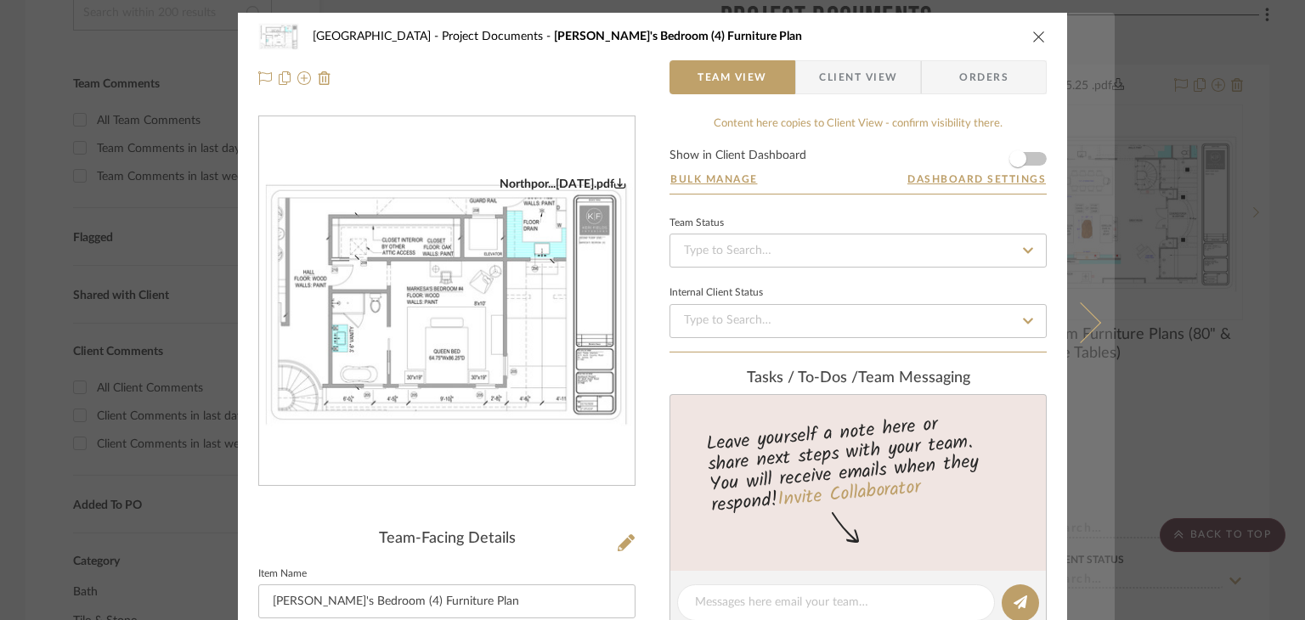
click at [1108, 120] on button at bounding box center [1091, 323] width 48 height 620
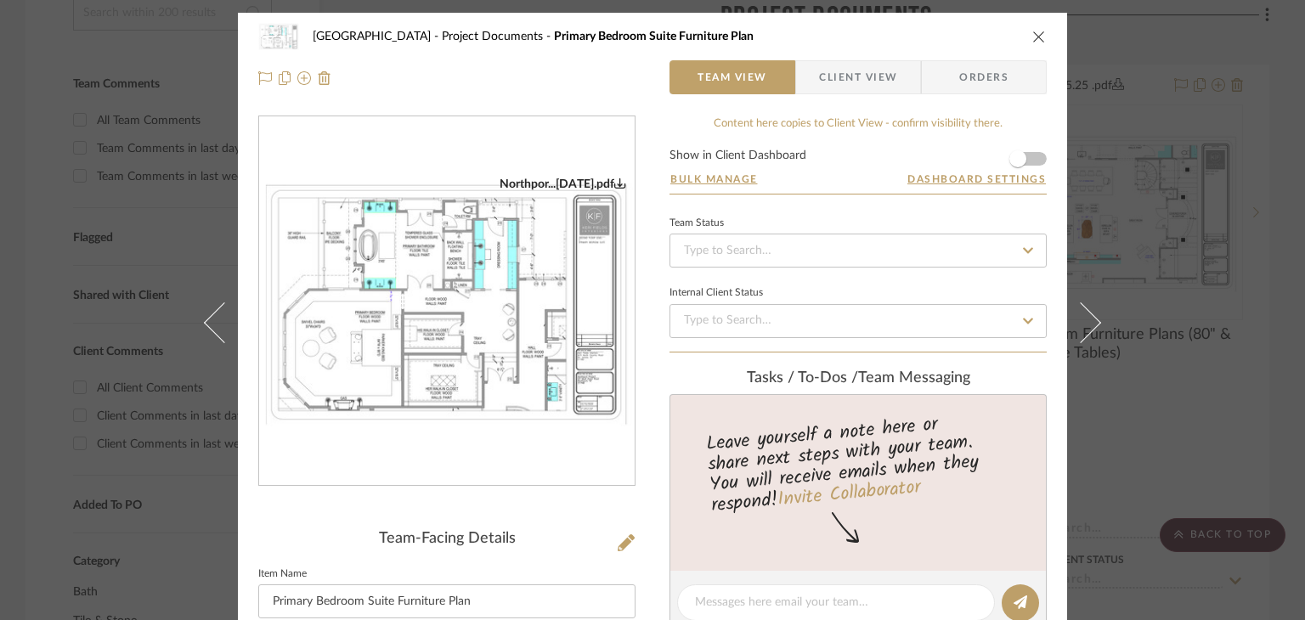
click at [1163, 413] on div "Northport Project Documents Primary Bedroom Suite Furniture Plan Team View Clie…" at bounding box center [652, 310] width 1305 height 620
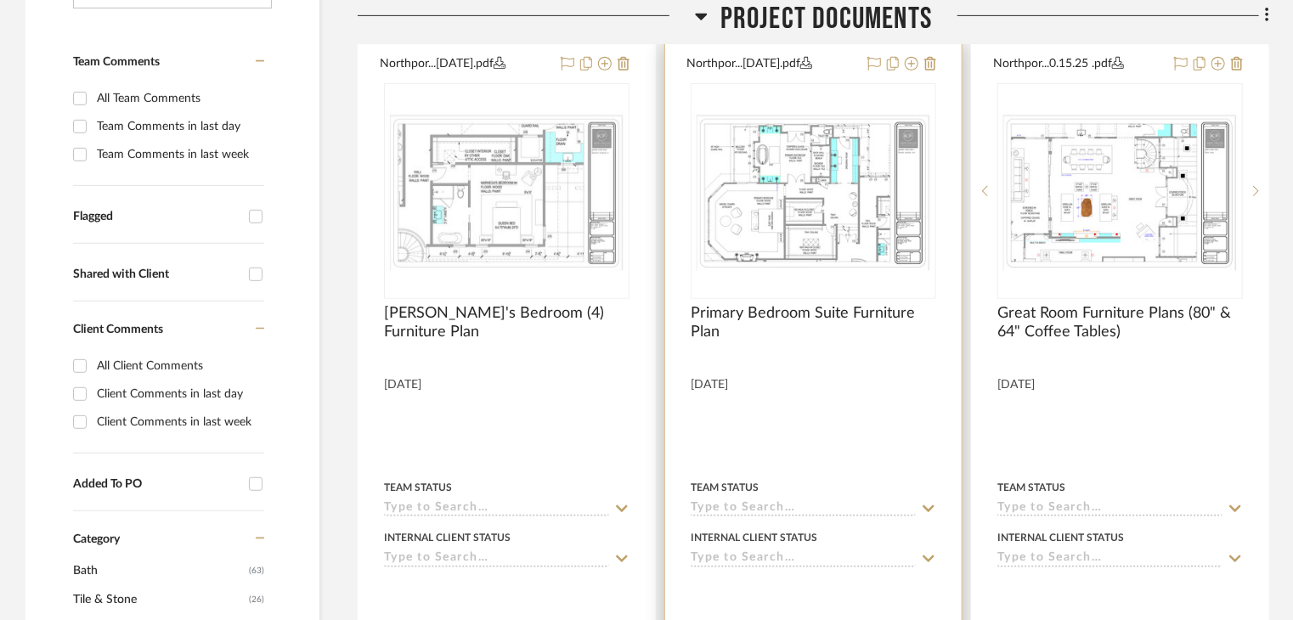
scroll to position [425, 0]
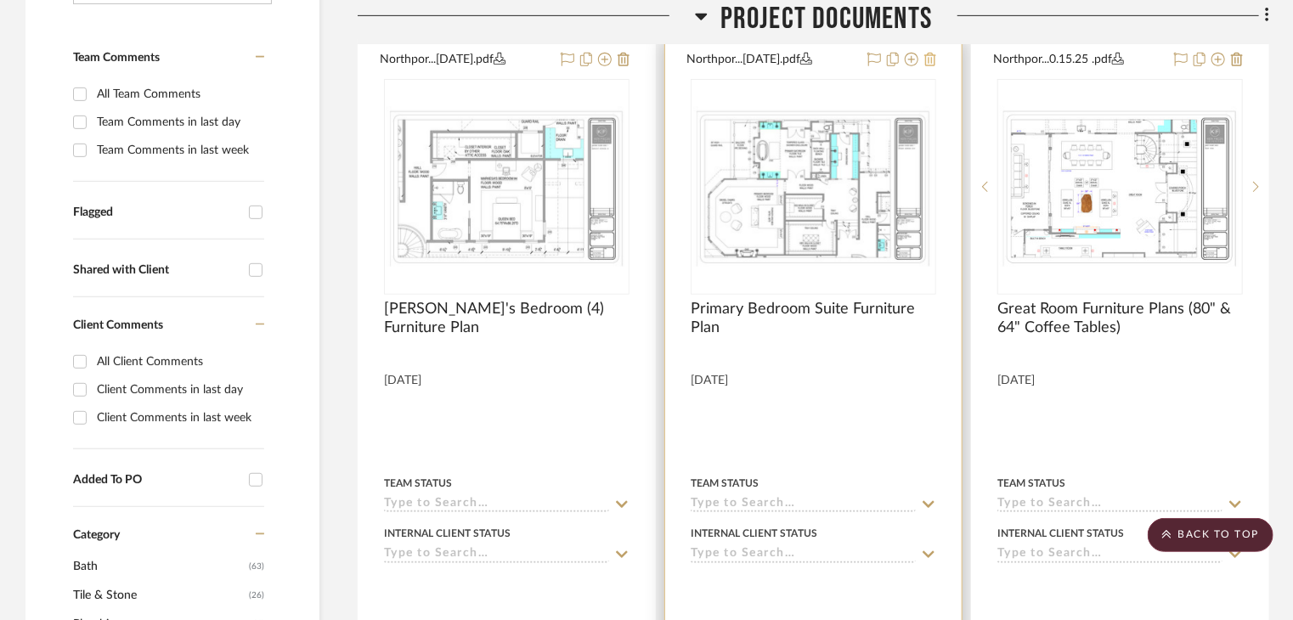
click at [931, 57] on icon at bounding box center [931, 60] width 12 height 14
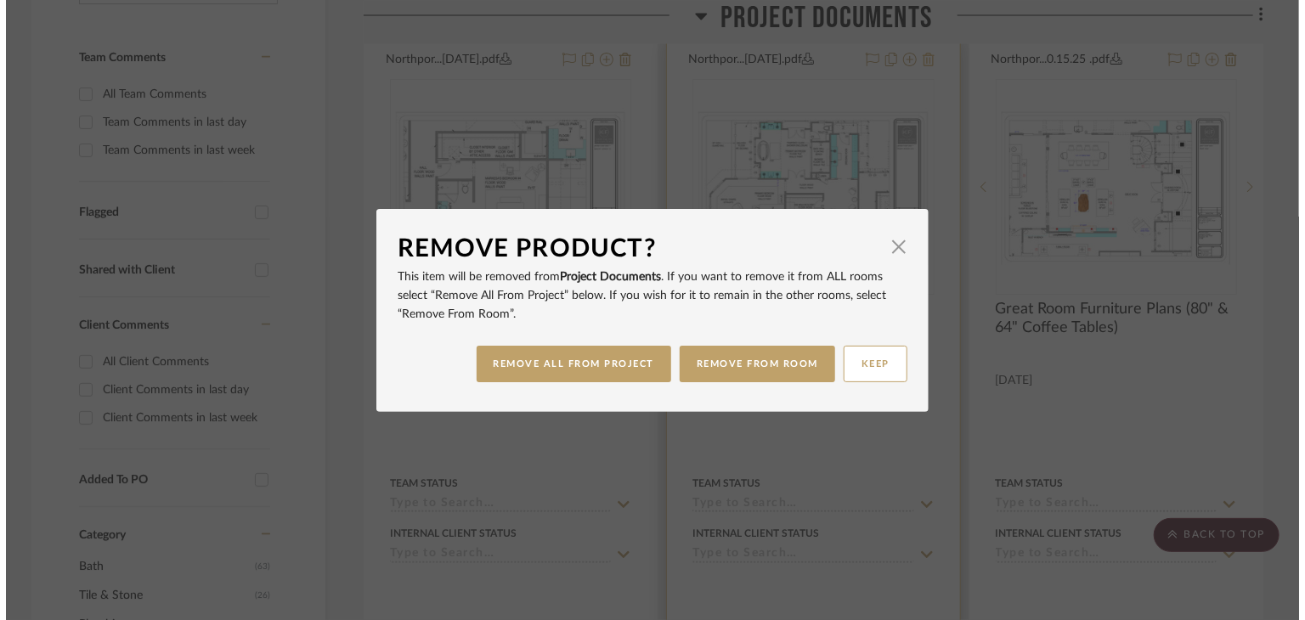
scroll to position [0, 0]
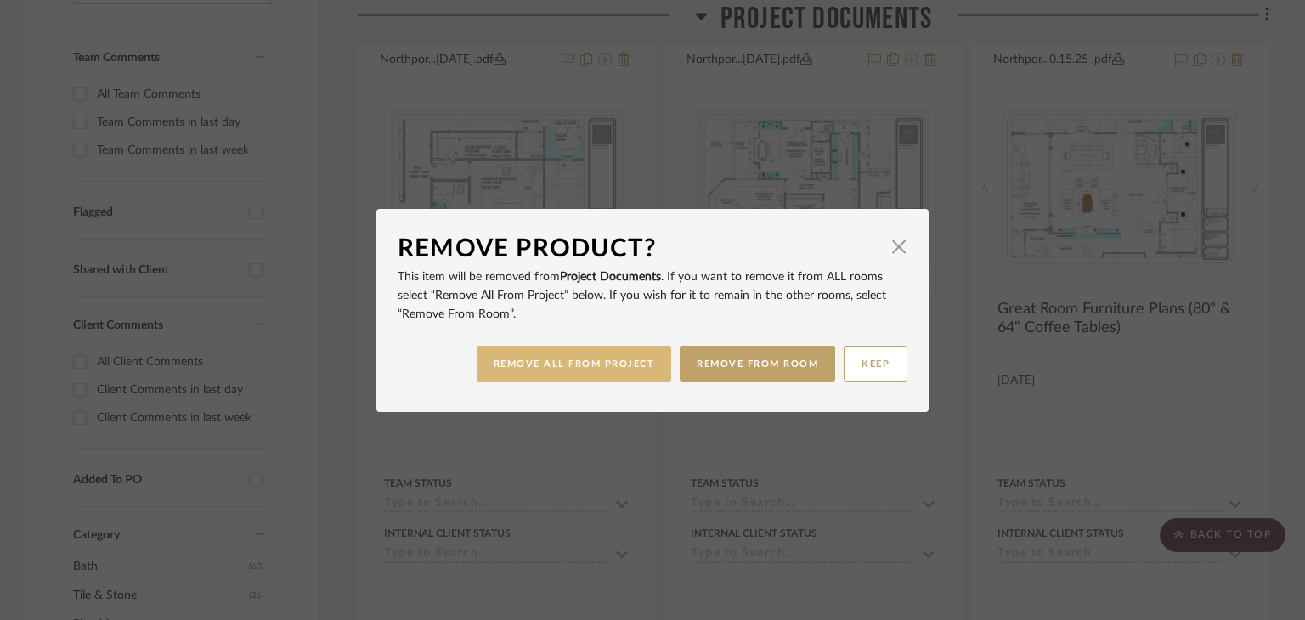
click at [652, 371] on button "REMOVE ALL FROM PROJECT" at bounding box center [574, 364] width 195 height 37
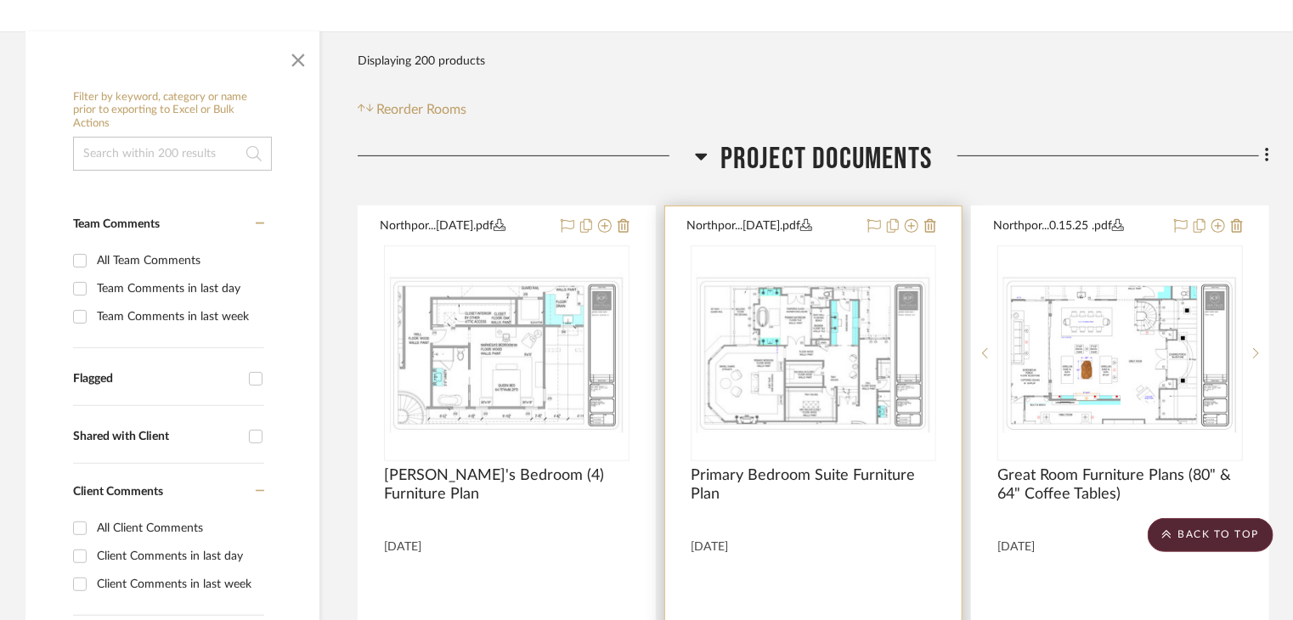
scroll to position [255, 0]
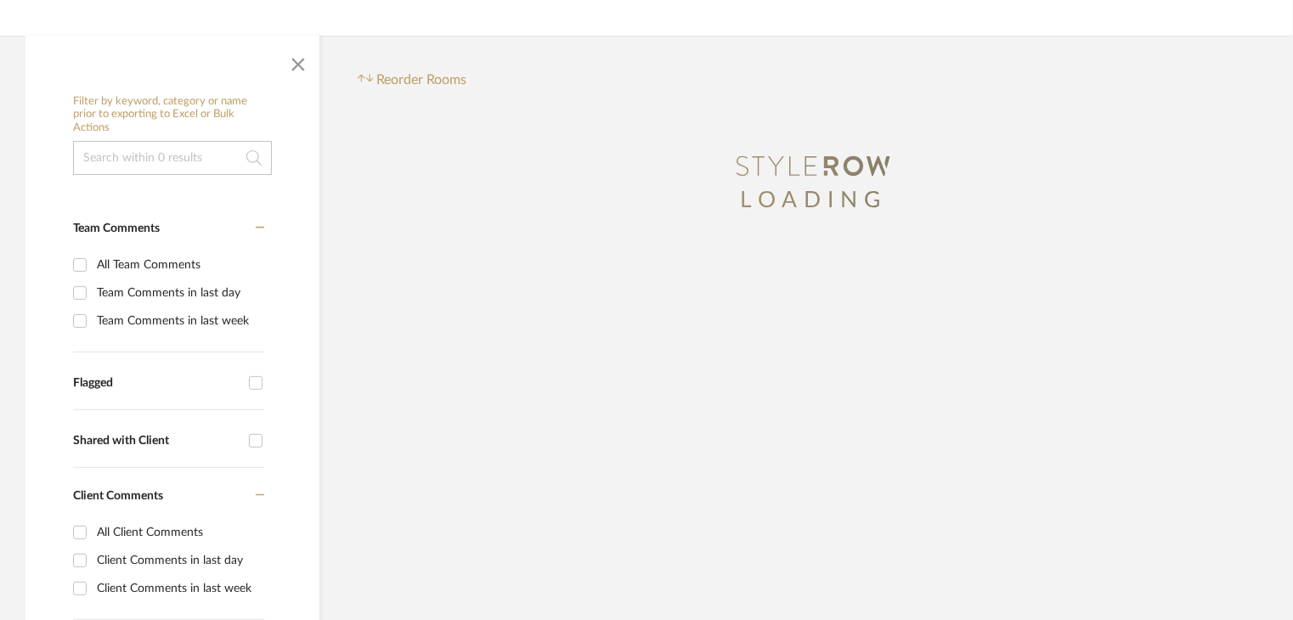
scroll to position [255, 0]
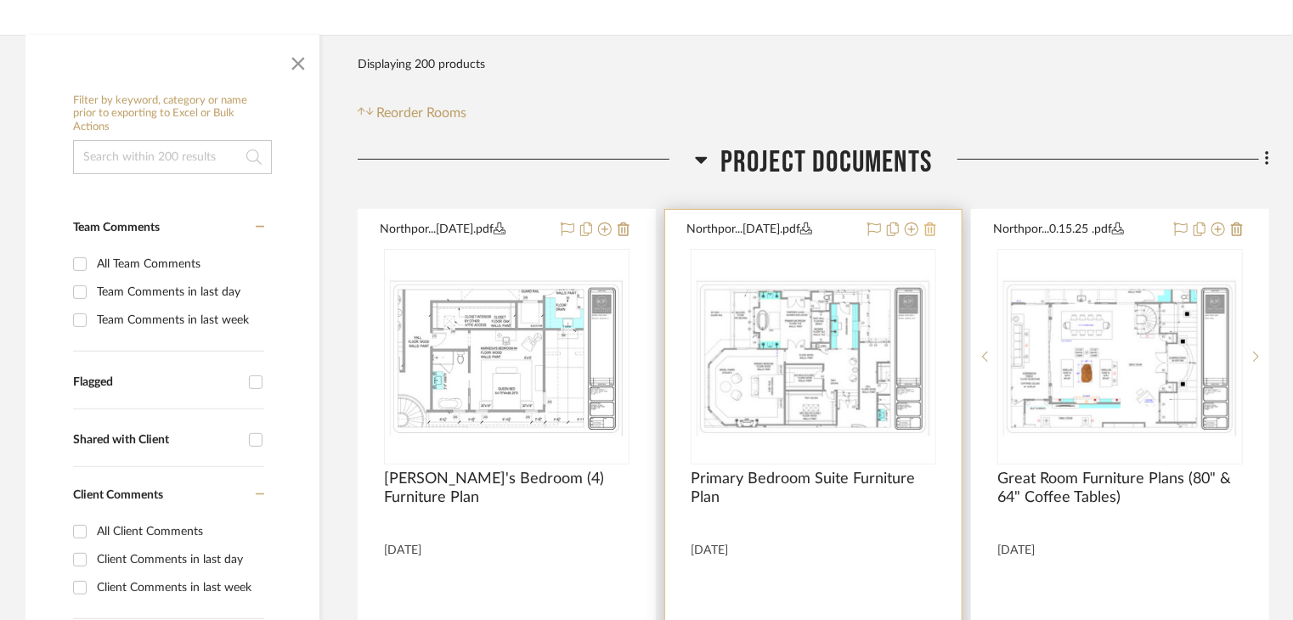
click at [931, 226] on icon at bounding box center [931, 230] width 12 height 14
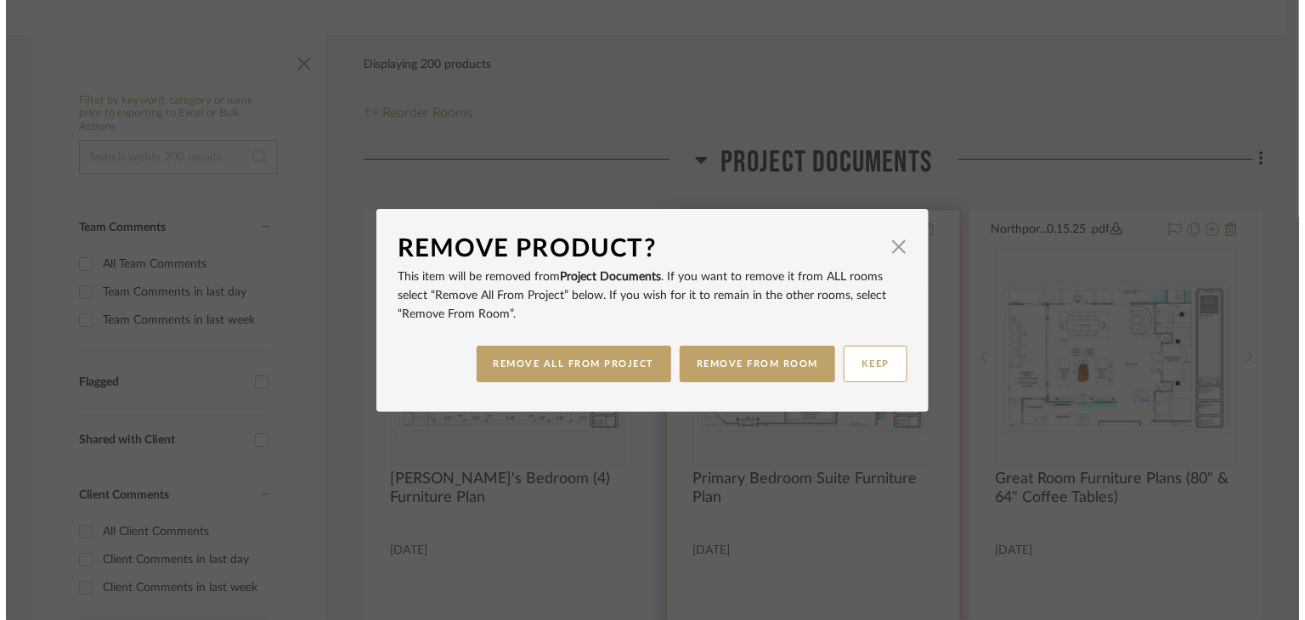
scroll to position [0, 0]
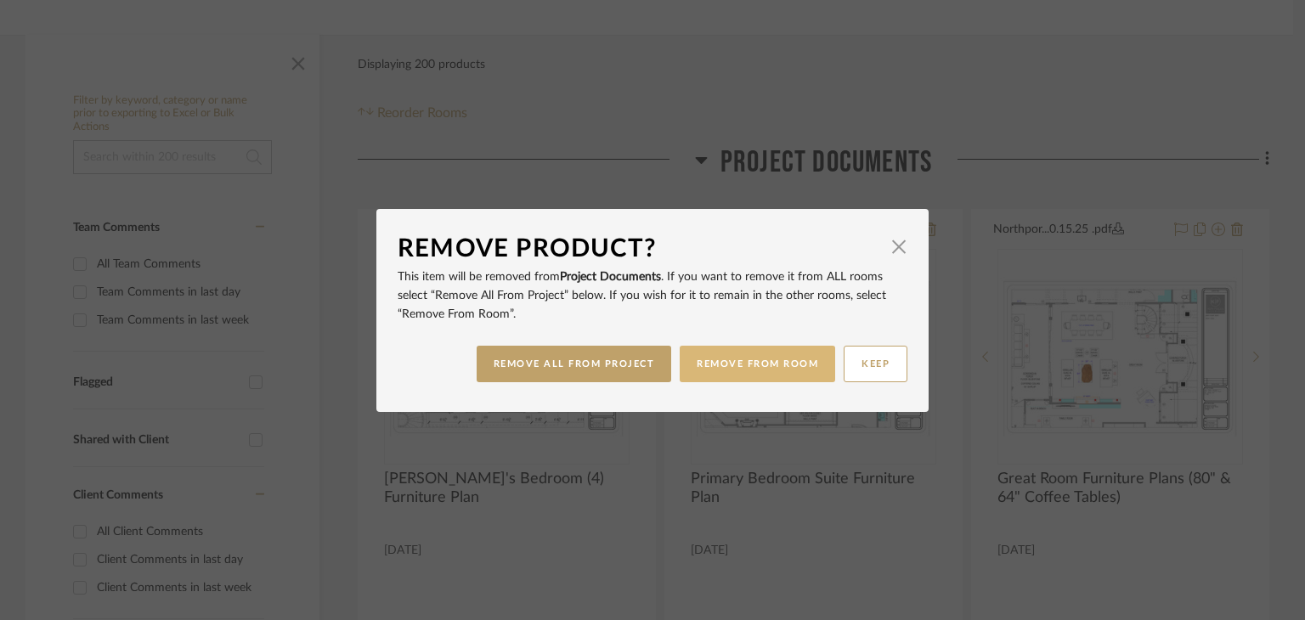
click at [741, 369] on button "REMOVE FROM ROOM" at bounding box center [758, 364] width 156 height 37
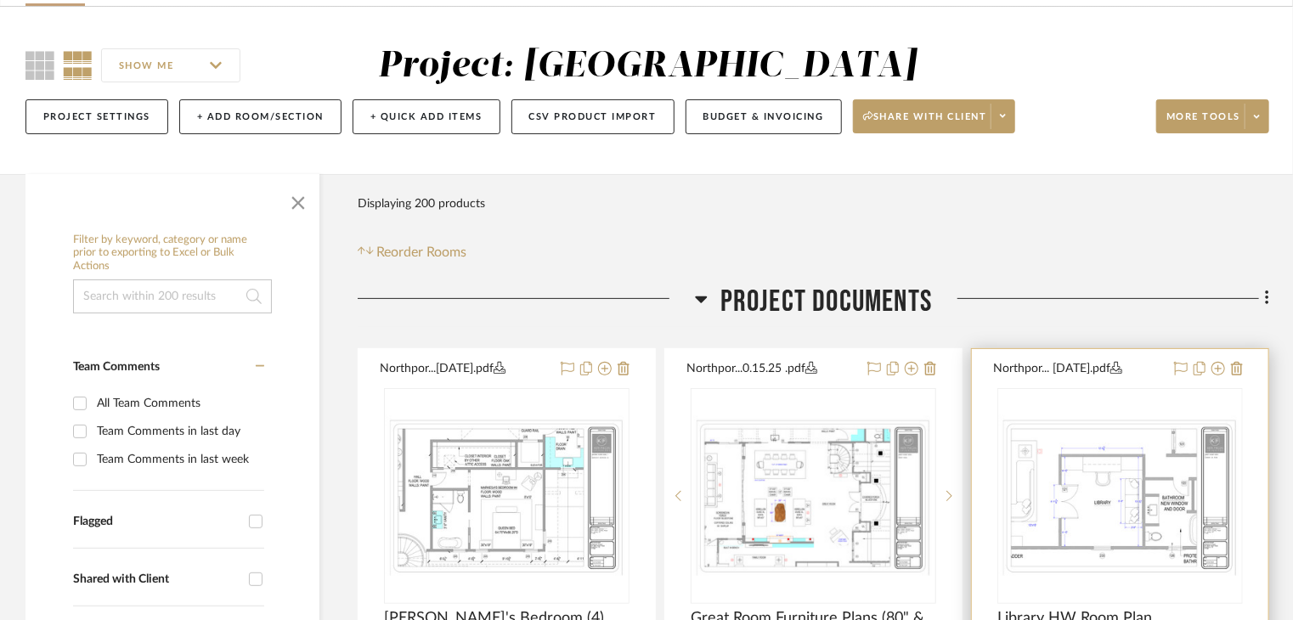
scroll to position [85, 0]
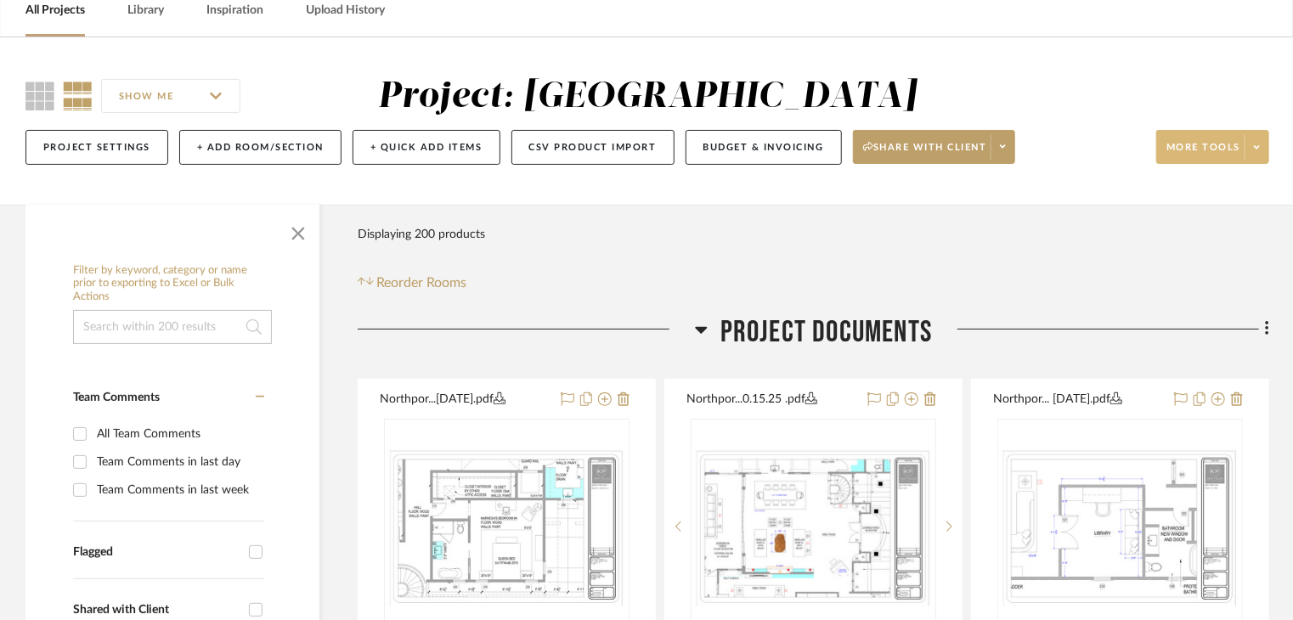
click at [1254, 150] on icon at bounding box center [1257, 147] width 6 height 9
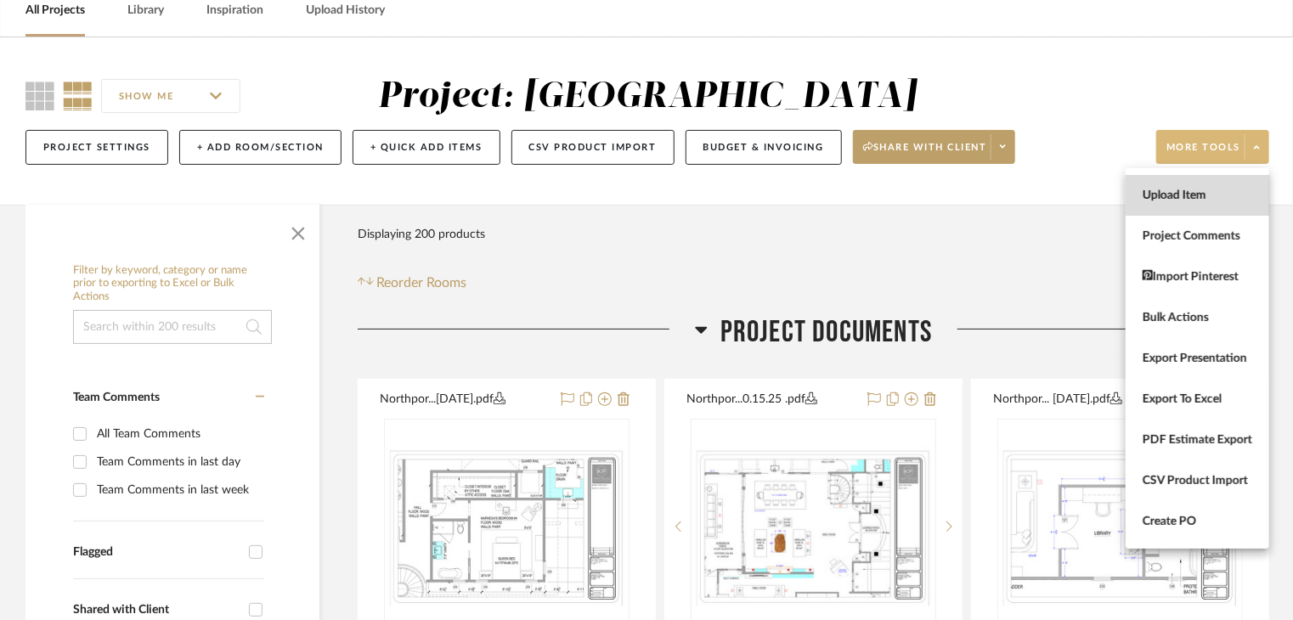
click at [1185, 195] on span "Upload Item" at bounding box center [1198, 196] width 110 height 14
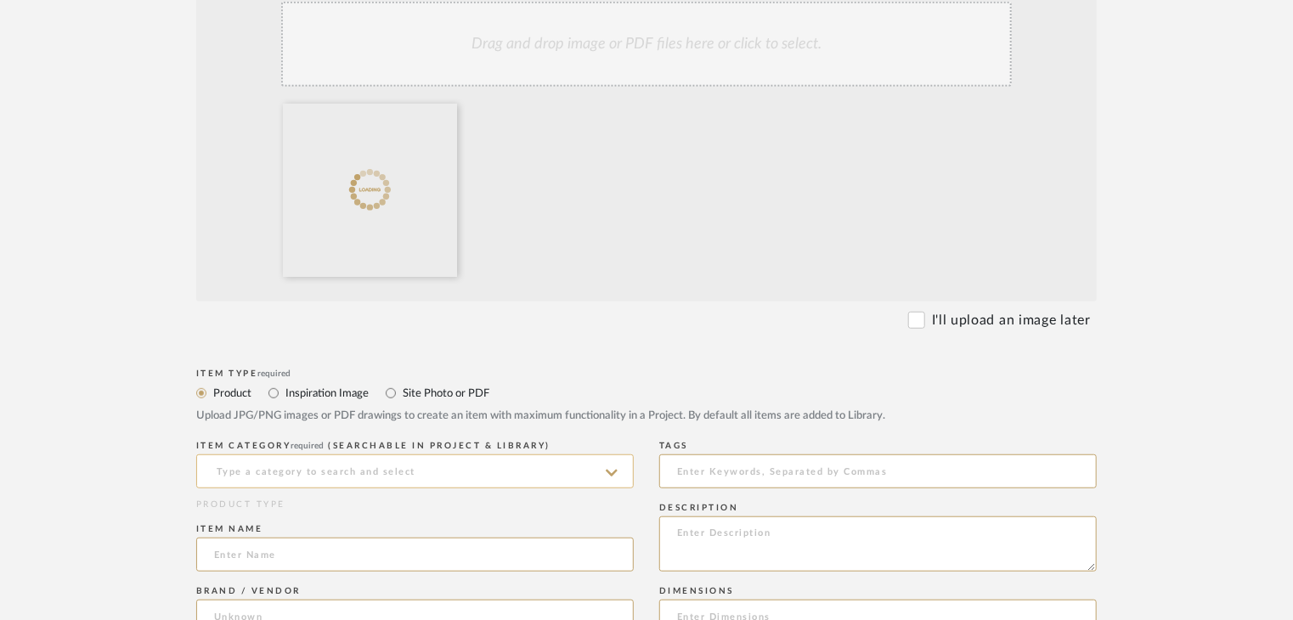
scroll to position [425, 0]
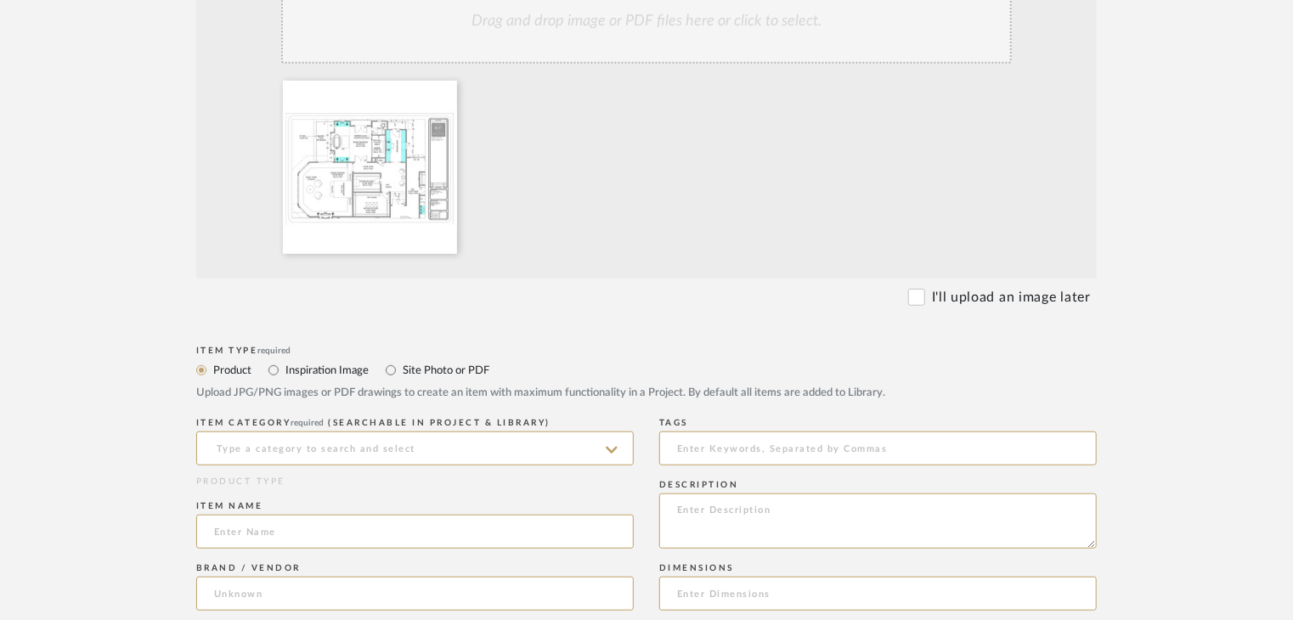
click at [404, 361] on label "Site Photo or PDF" at bounding box center [445, 370] width 88 height 19
click at [401, 360] on input "Site Photo or PDF" at bounding box center [391, 370] width 20 height 20
radio input "true"
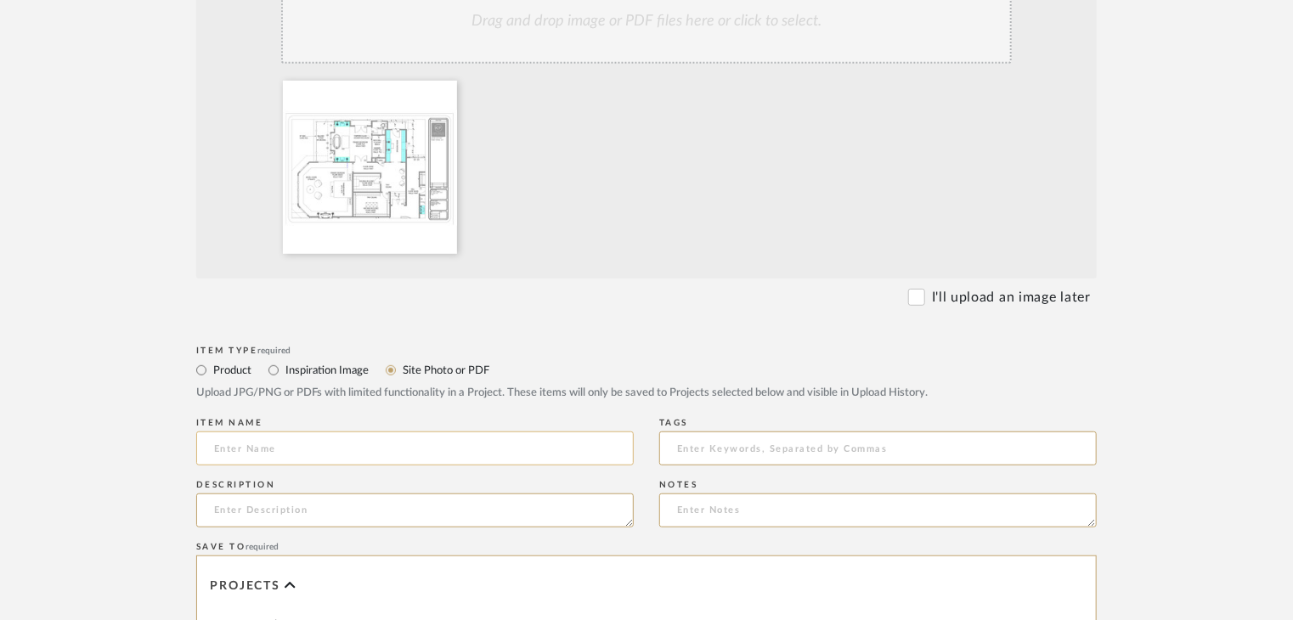
click at [405, 456] on input at bounding box center [415, 449] width 438 height 34
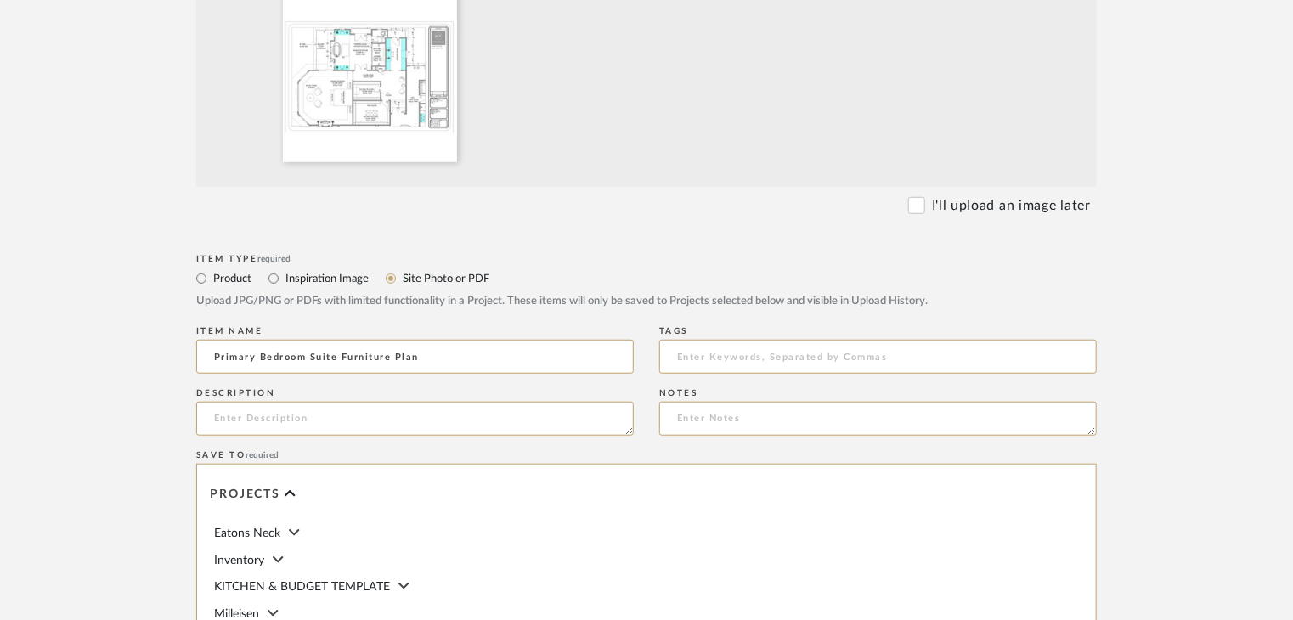
scroll to position [595, 0]
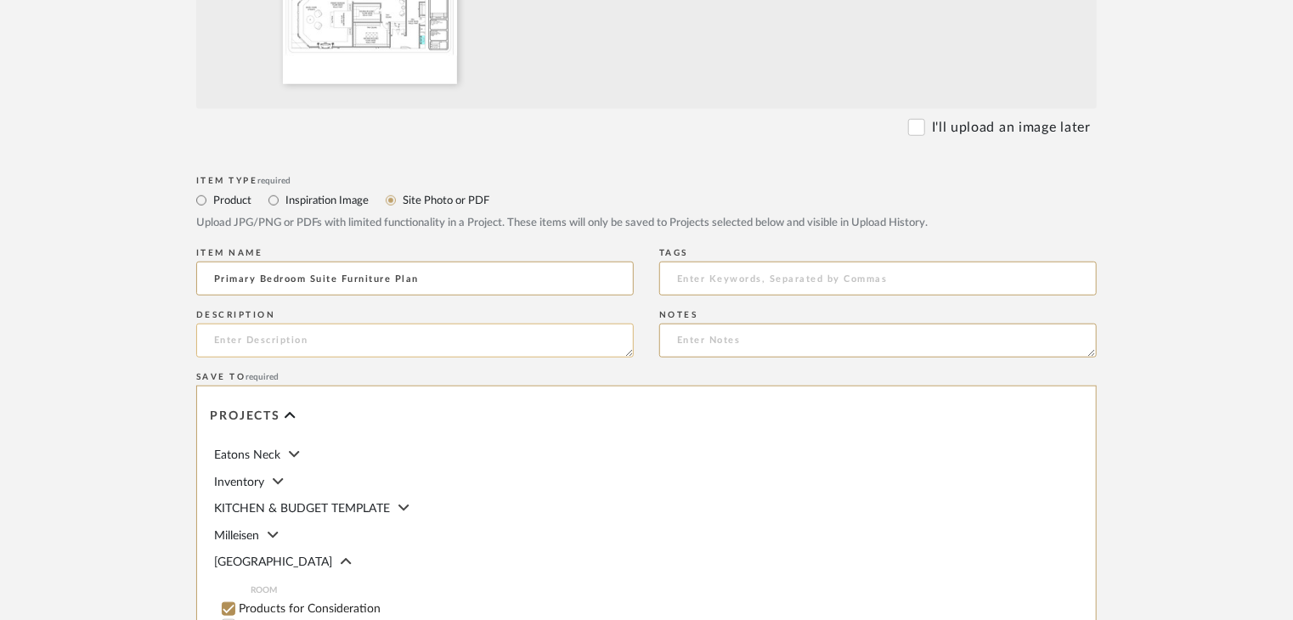
type input "Primary Bedroom Suite Furniture Plan"
click at [289, 354] on textarea at bounding box center [415, 341] width 438 height 34
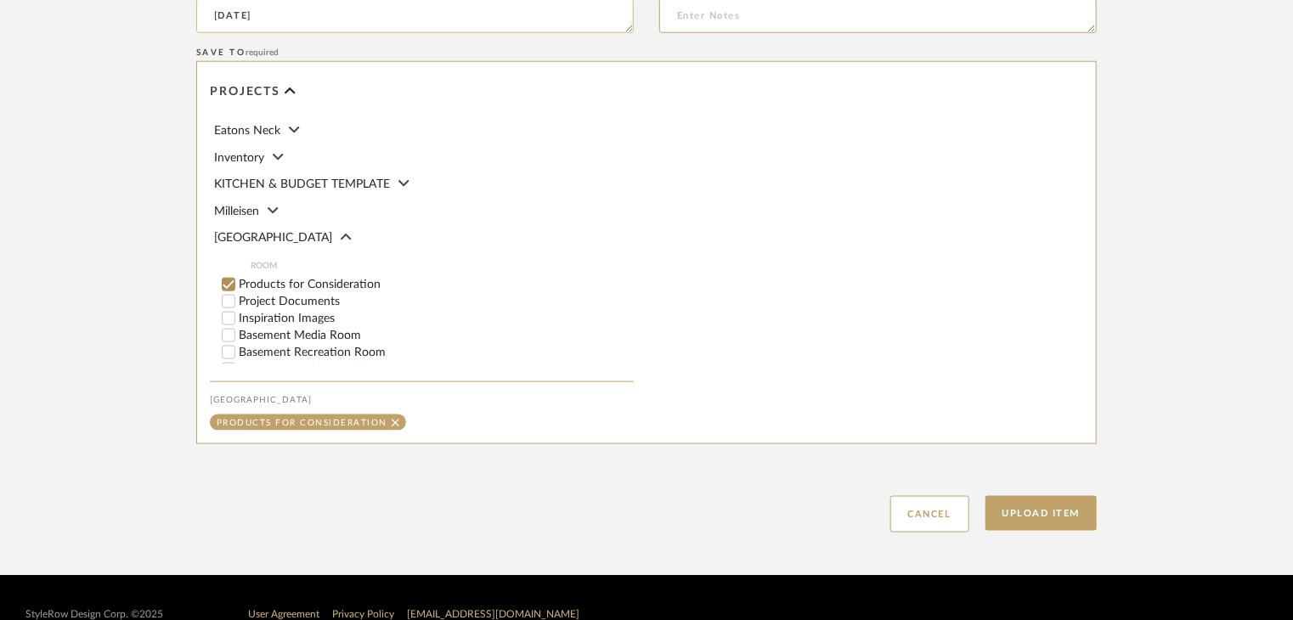
scroll to position [952, 0]
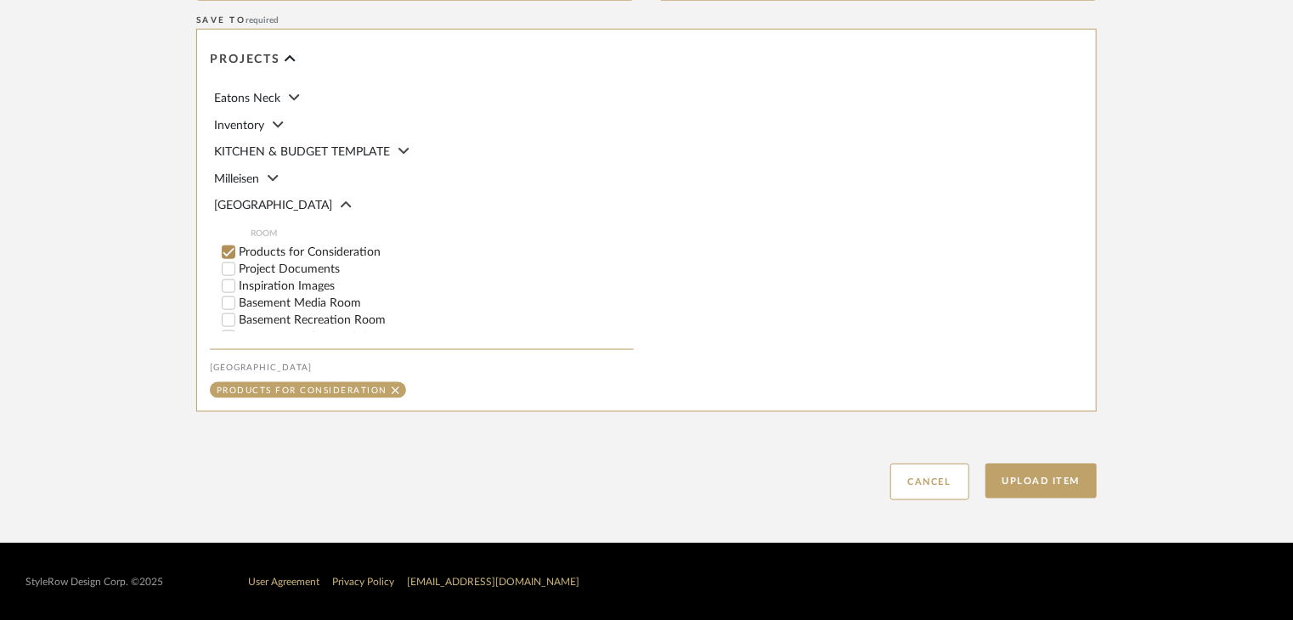
type textarea "[DATE]"
click at [303, 272] on label "Project Documents" at bounding box center [436, 269] width 395 height 12
click at [237, 272] on input "Project Documents" at bounding box center [228, 269] width 17 height 17
checkbox input "false"
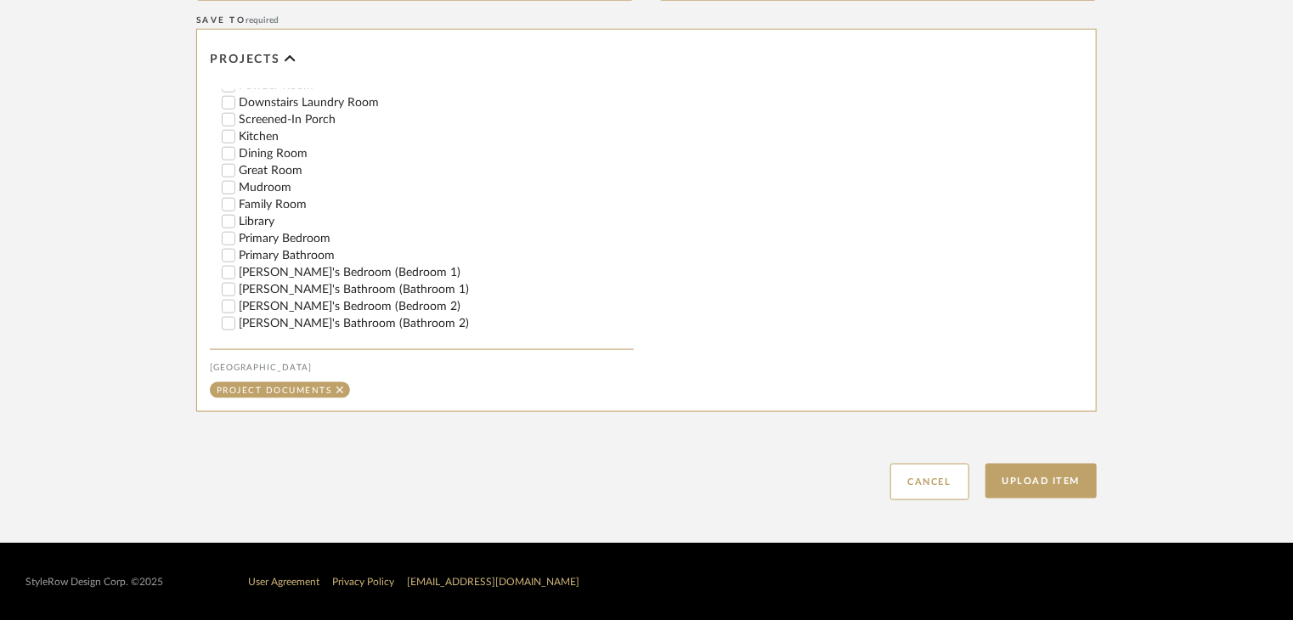
scroll to position [340, 0]
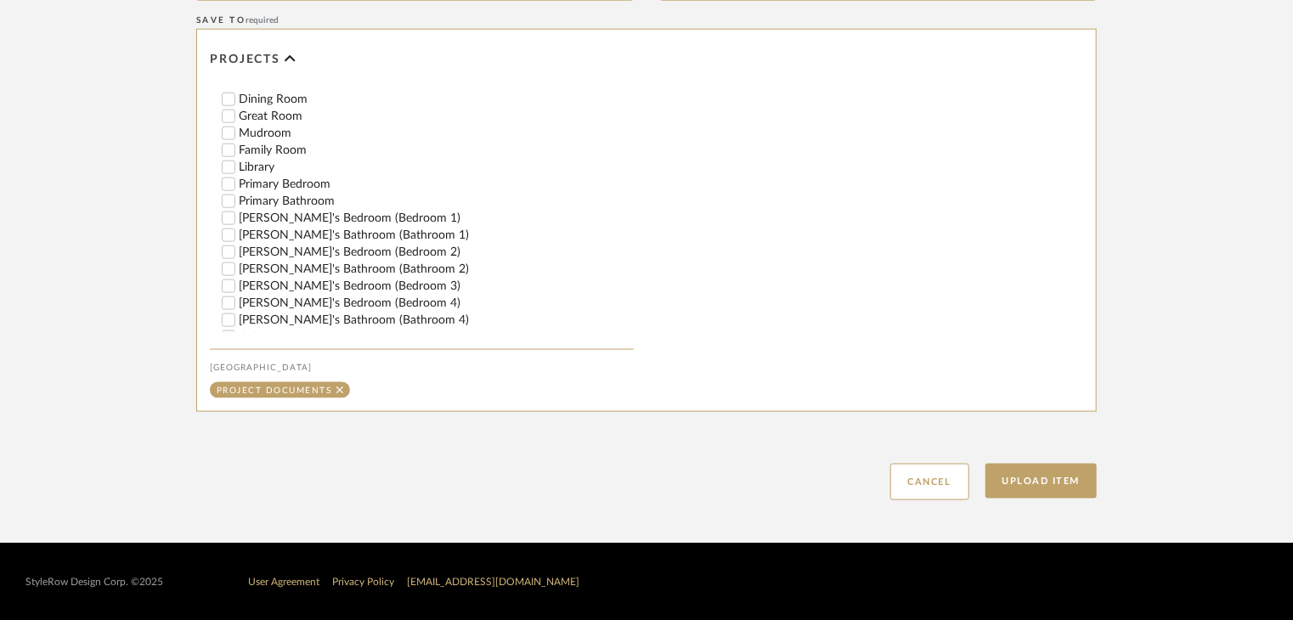
click at [313, 180] on label "Primary Bedroom" at bounding box center [436, 184] width 395 height 12
click at [237, 180] on input "Primary Bedroom" at bounding box center [228, 184] width 17 height 17
click at [1084, 477] on button "Upload Item" at bounding box center [1042, 481] width 112 height 35
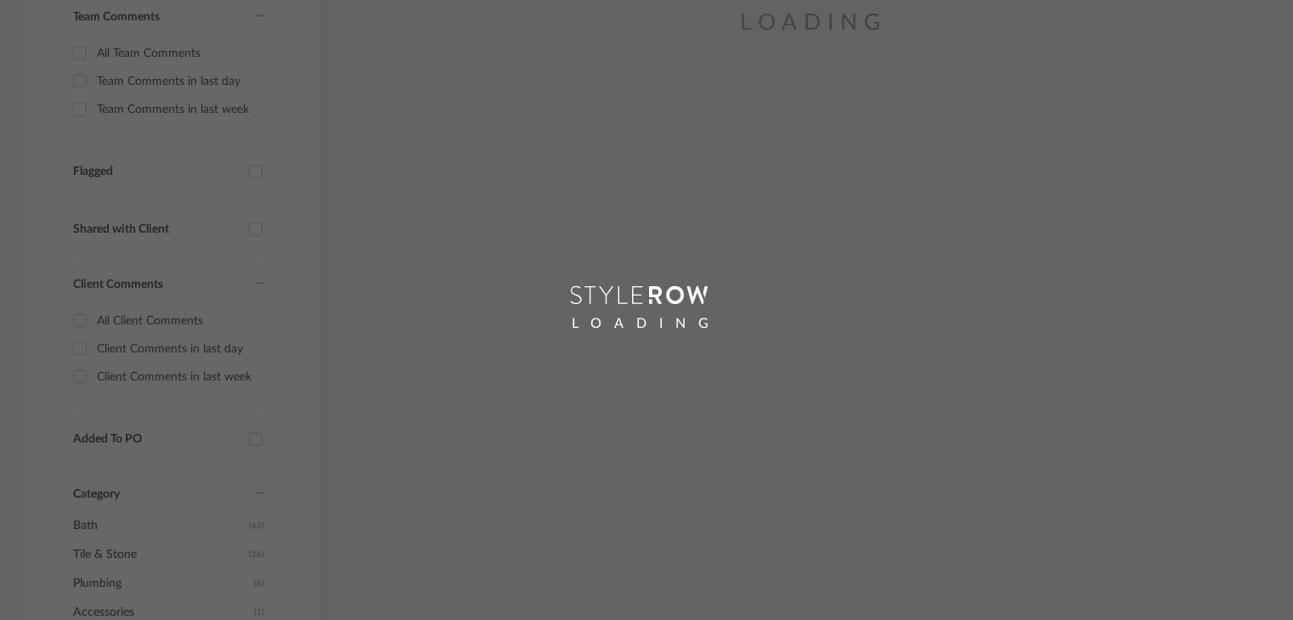
scroll to position [309, 0]
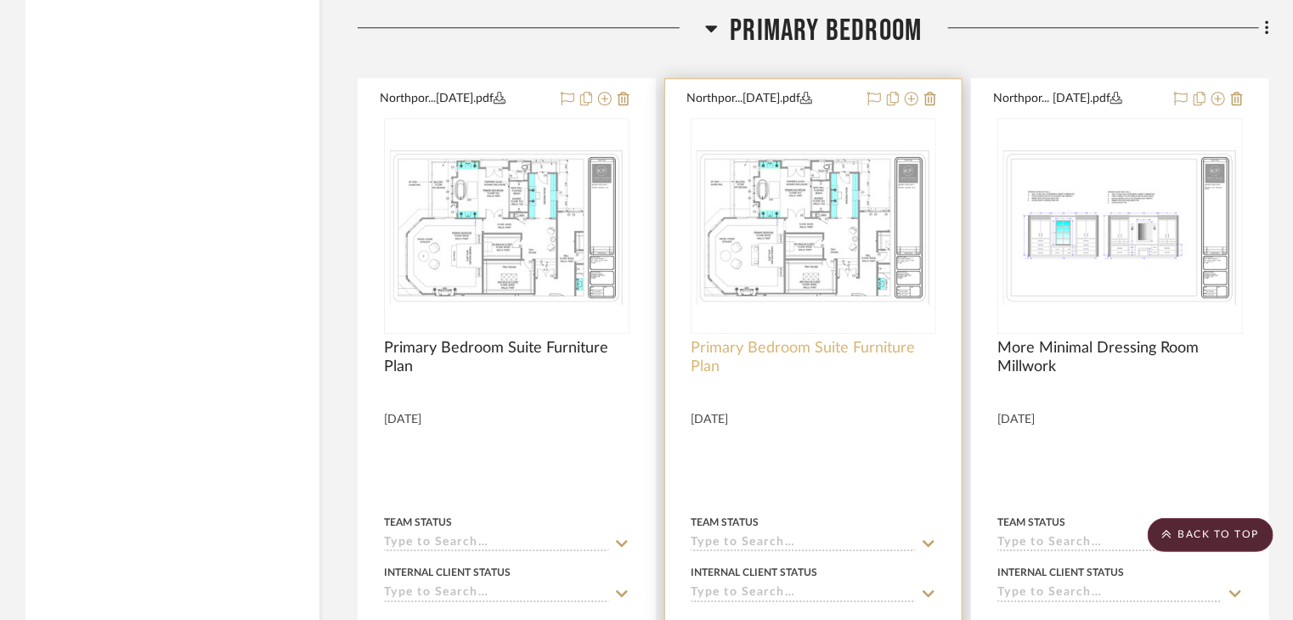
scroll to position [28226, 0]
click at [935, 93] on icon at bounding box center [931, 100] width 12 height 14
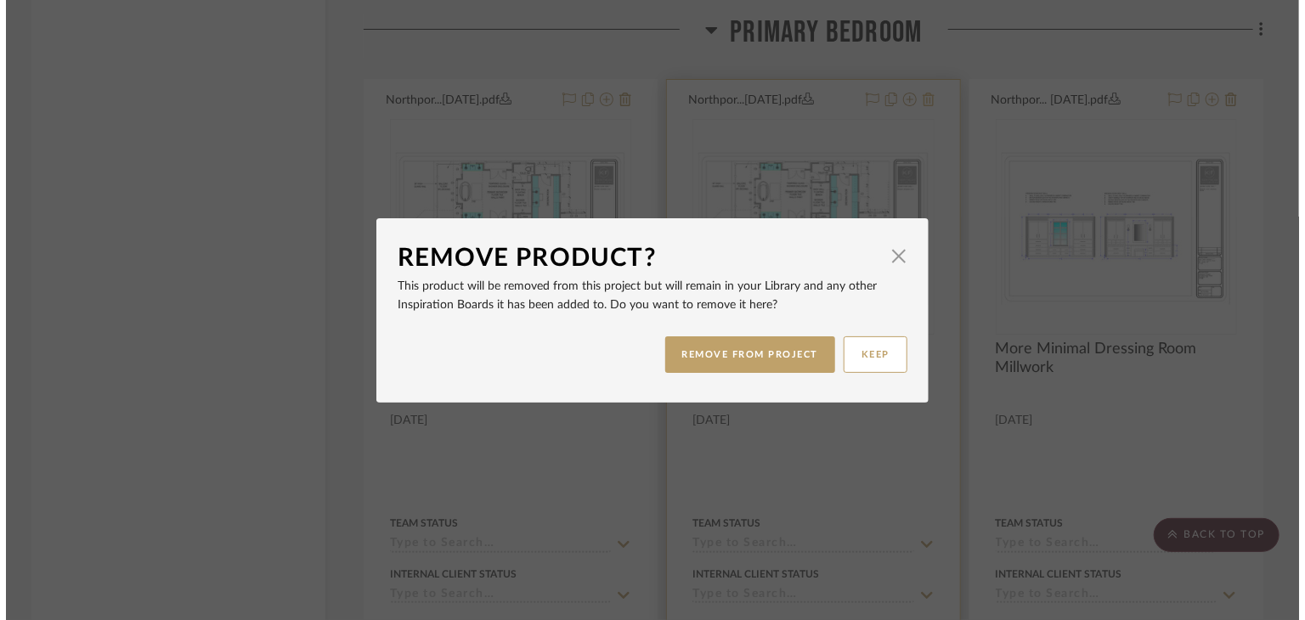
scroll to position [0, 0]
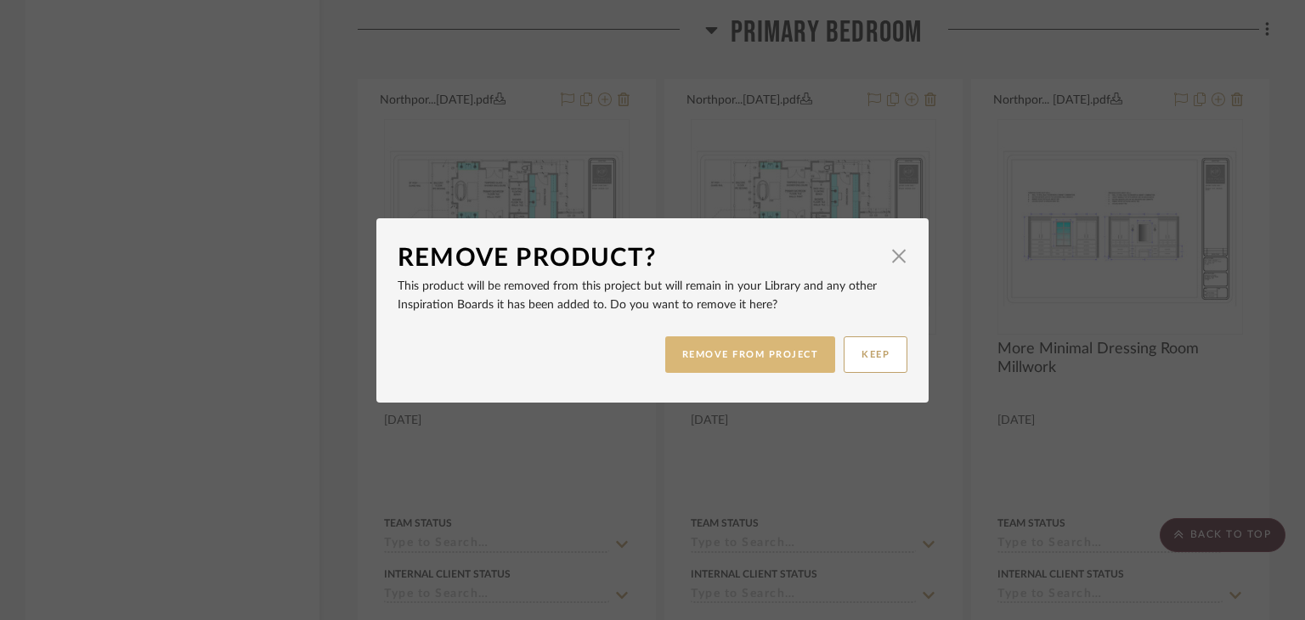
click at [808, 355] on button "REMOVE FROM PROJECT" at bounding box center [750, 355] width 171 height 37
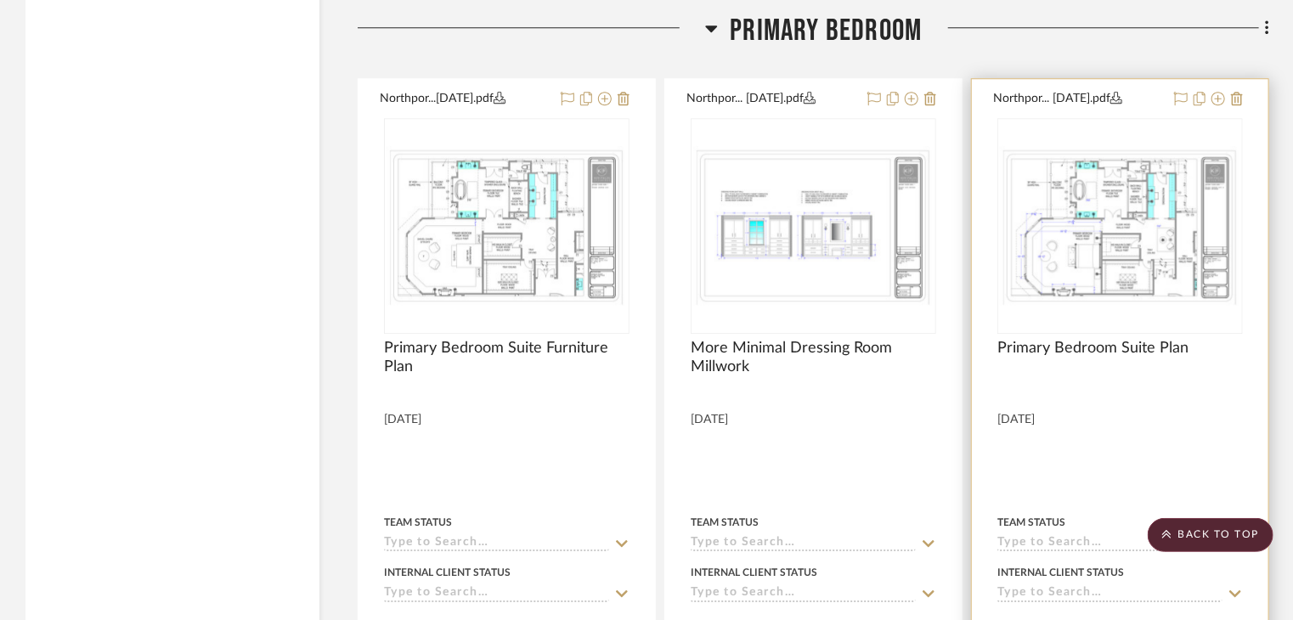
scroll to position [28226, 0]
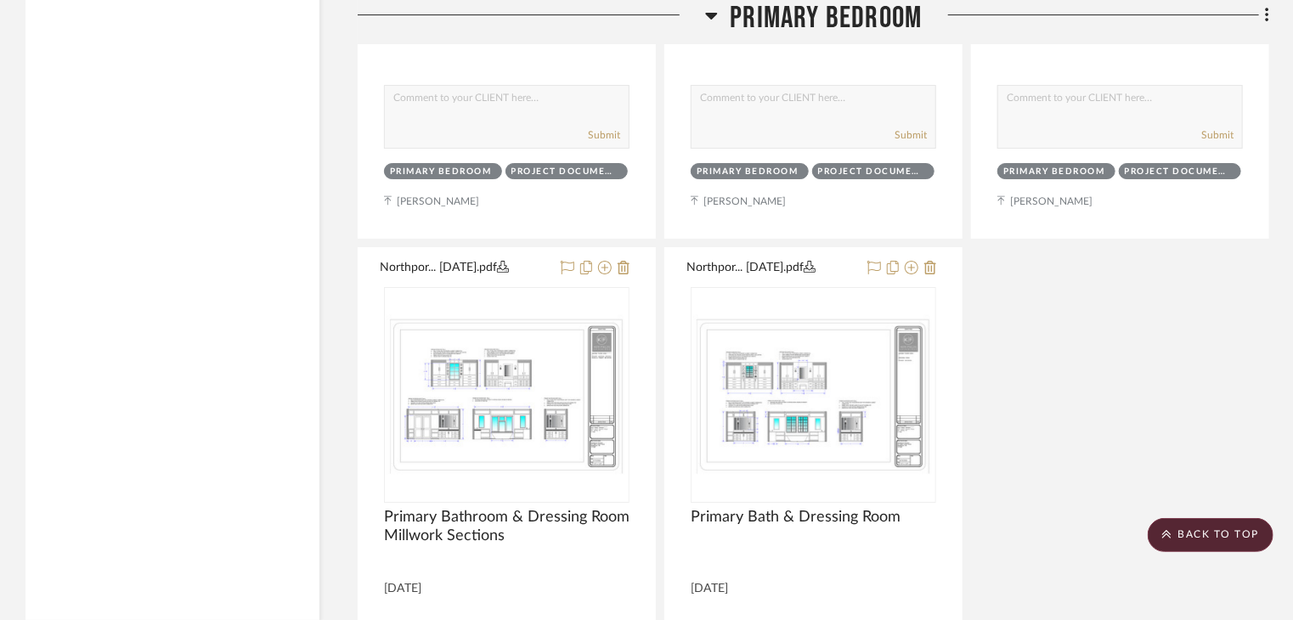
scroll to position [28820, 0]
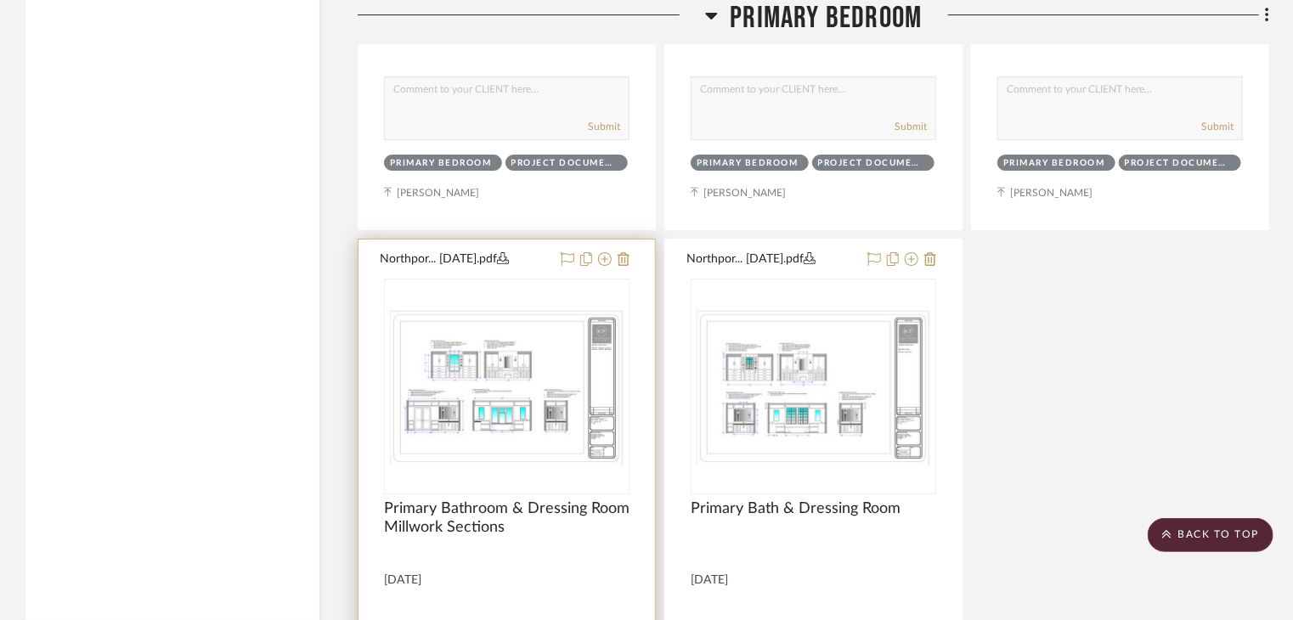
click at [545, 427] on img "0" at bounding box center [507, 386] width 242 height 161
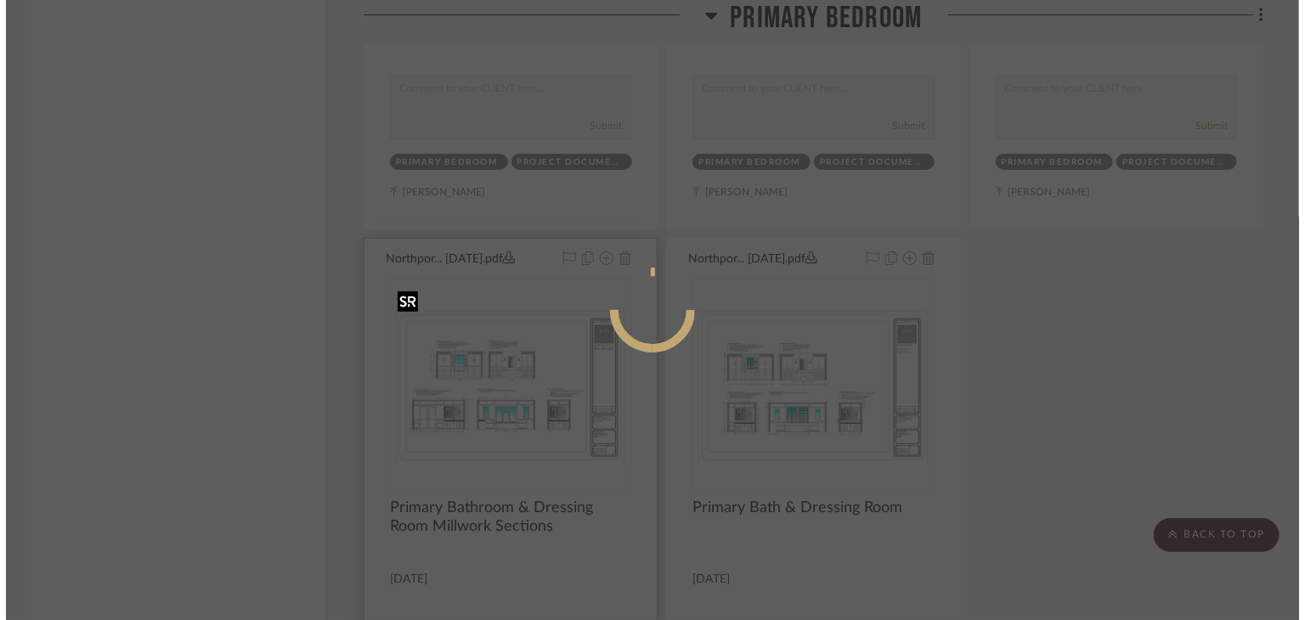
scroll to position [0, 0]
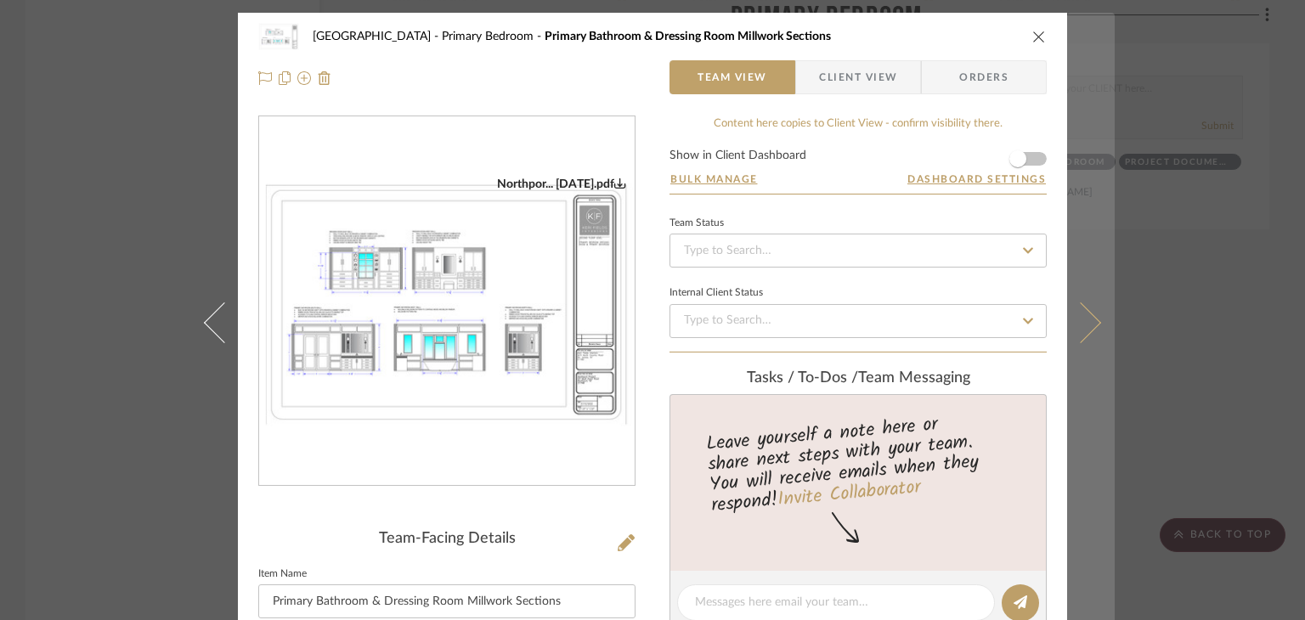
click at [1079, 322] on icon at bounding box center [1081, 323] width 41 height 41
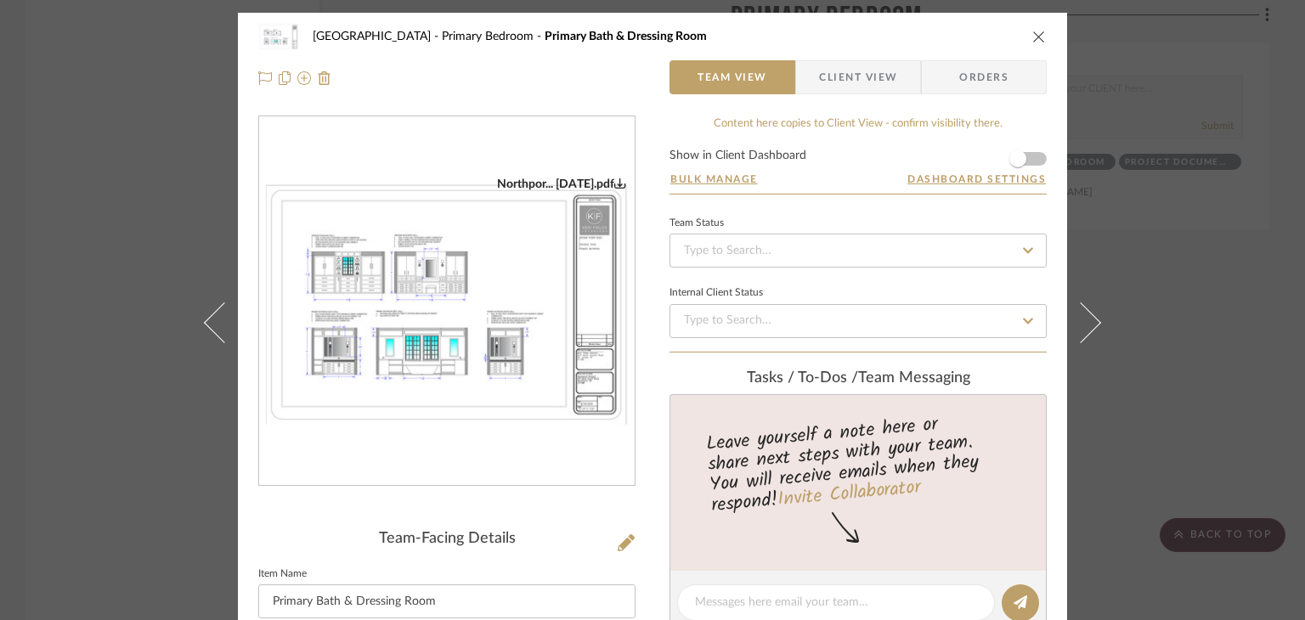
click at [1227, 342] on div "[GEOGRAPHIC_DATA] Bedroom Primary Bath & Dressing Room Team View Client View Or…" at bounding box center [652, 310] width 1305 height 620
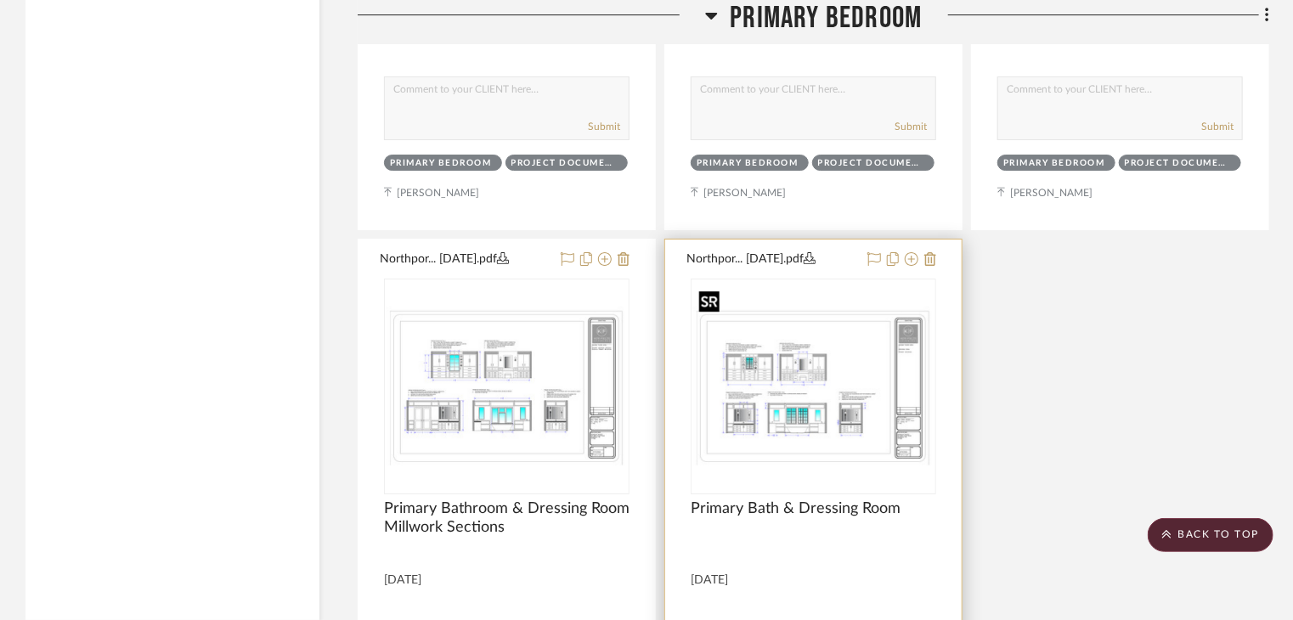
scroll to position [28905, 0]
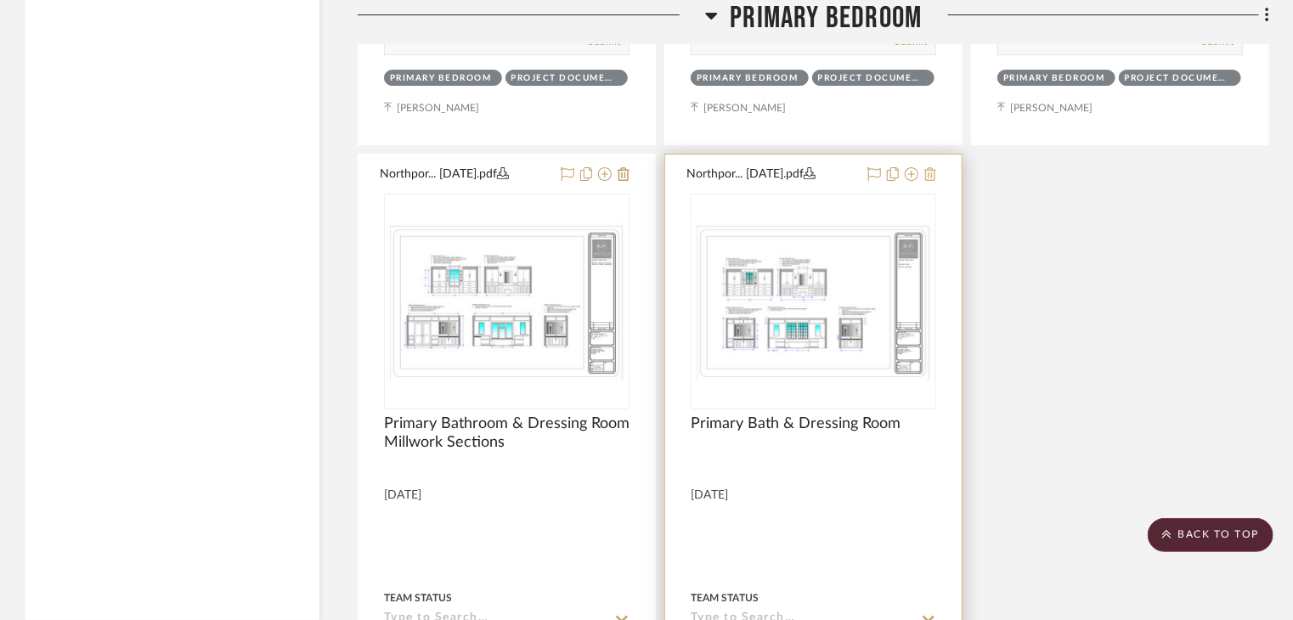
click at [929, 167] on icon at bounding box center [931, 174] width 12 height 14
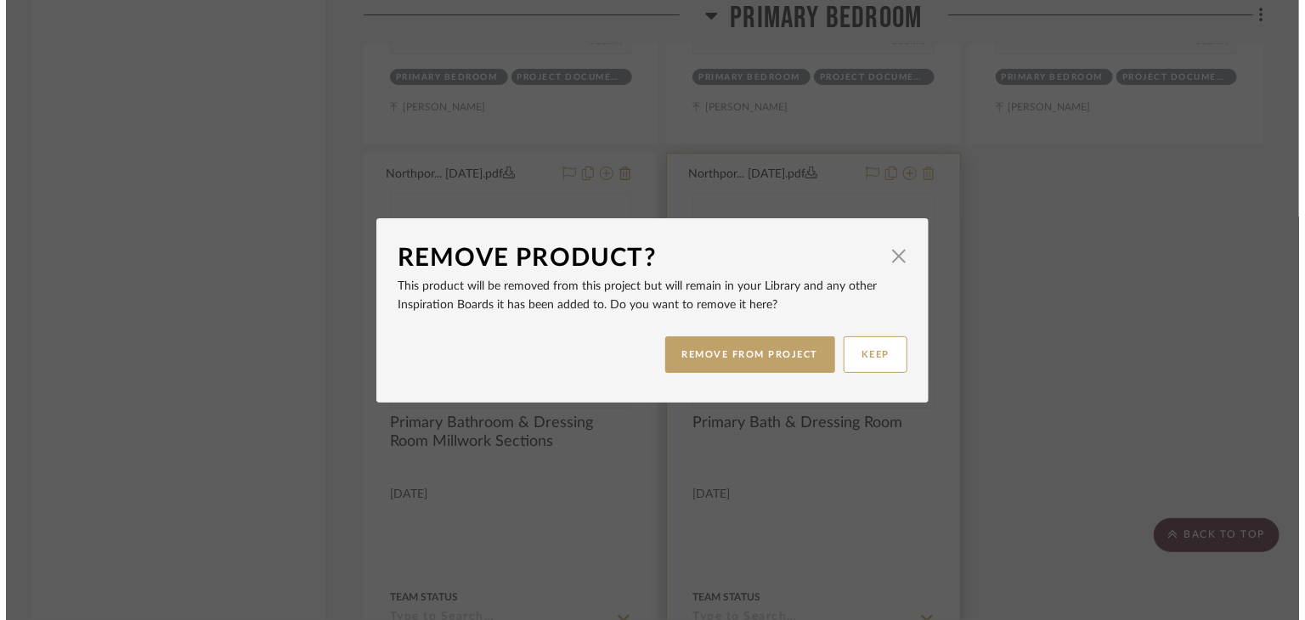
scroll to position [0, 0]
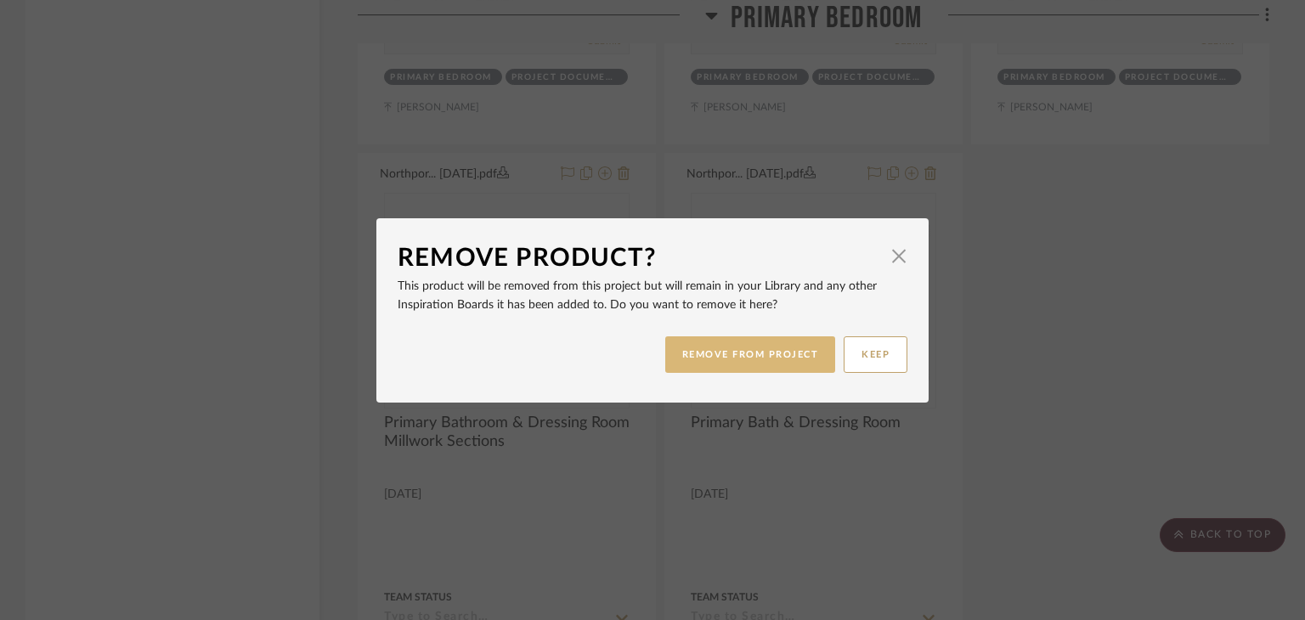
click at [790, 368] on button "REMOVE FROM PROJECT" at bounding box center [750, 355] width 171 height 37
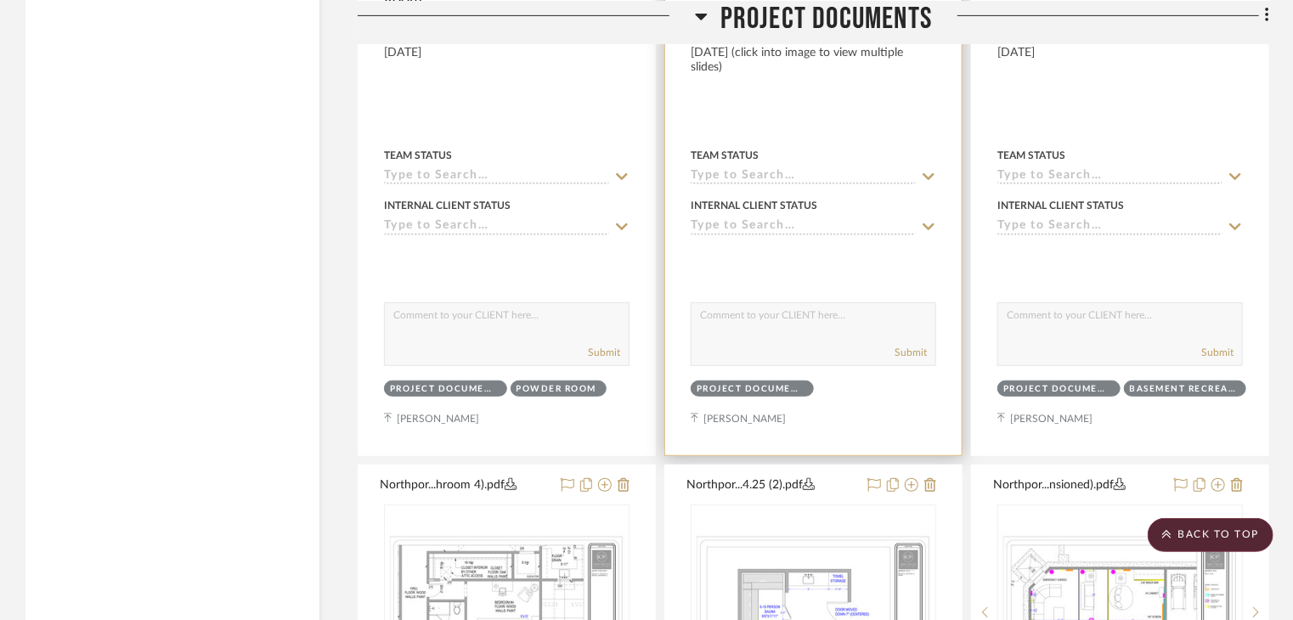
scroll to position [7223, 0]
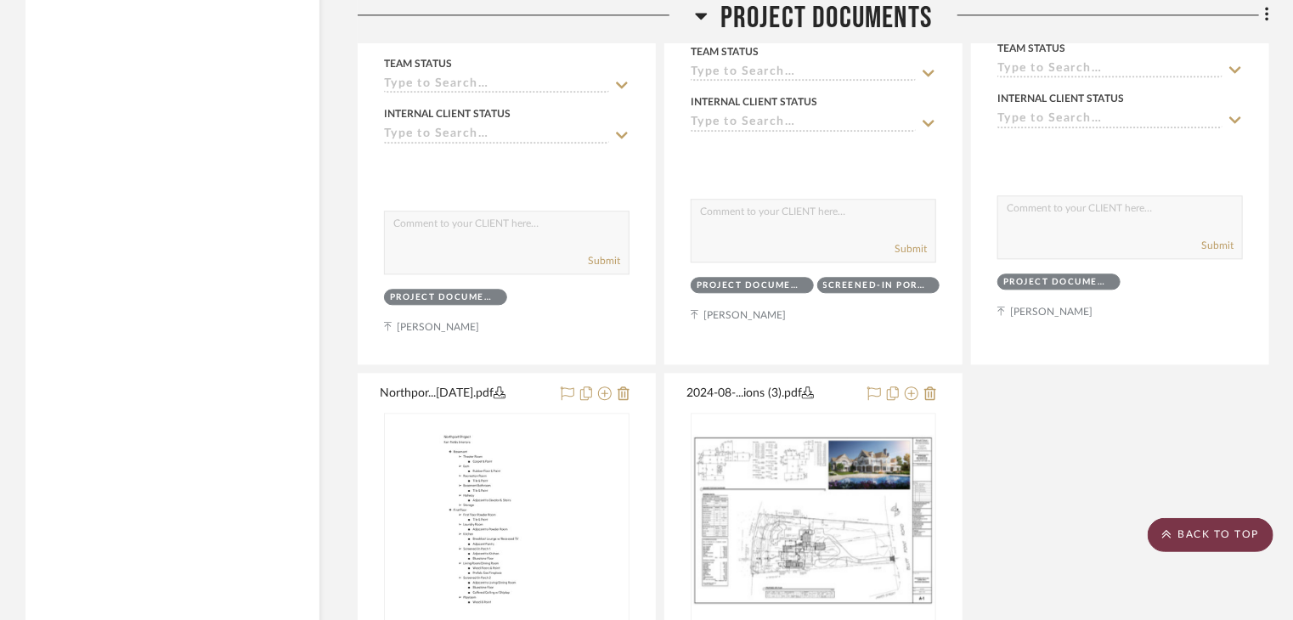
click at [1257, 532] on scroll-to-top-button "BACK TO TOP" at bounding box center [1211, 535] width 126 height 34
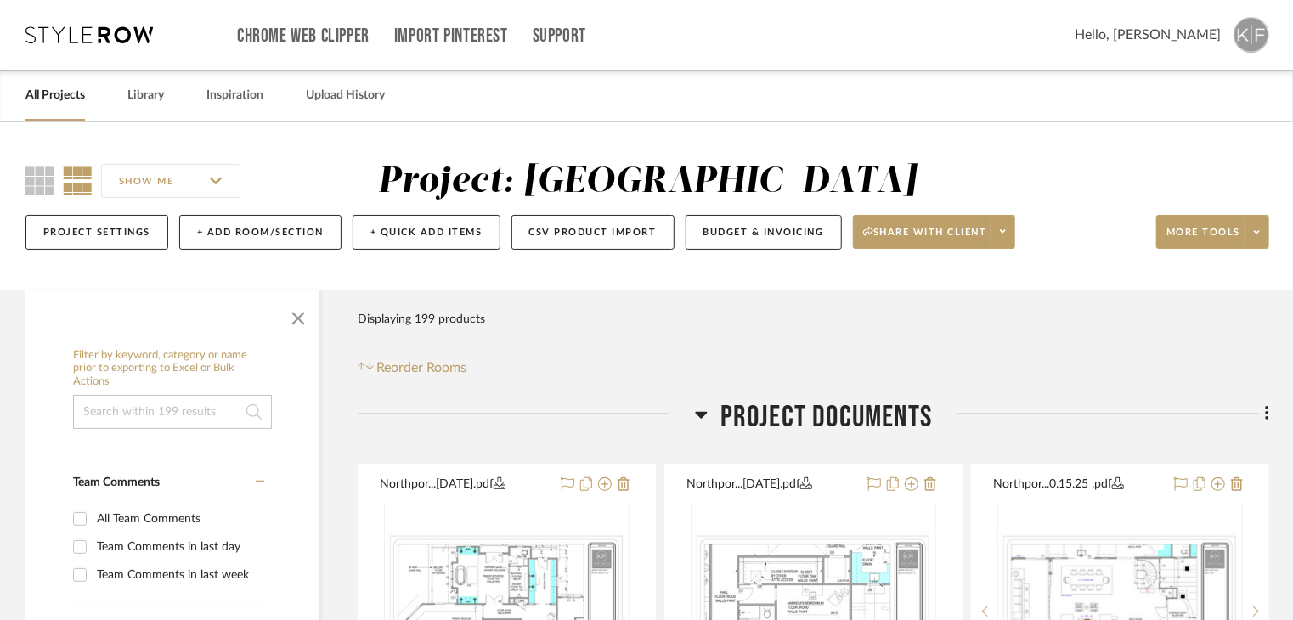
scroll to position [255, 0]
